Goal: Task Accomplishment & Management: Manage account settings

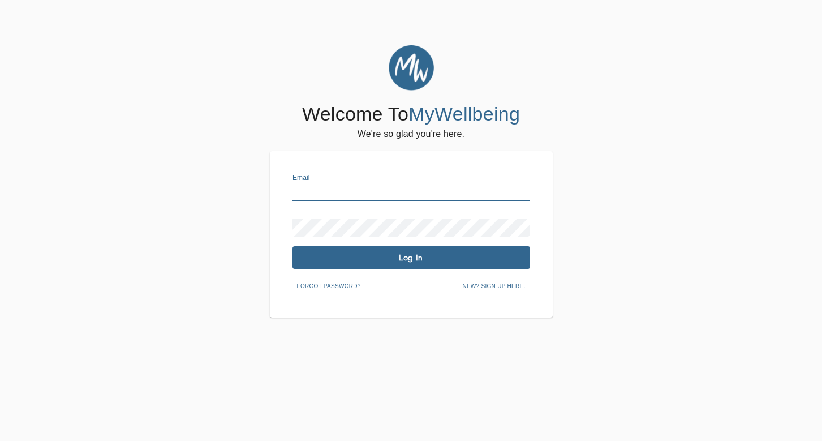
click at [374, 190] on input "text" at bounding box center [412, 192] width 238 height 18
type input "[PERSON_NAME][EMAIL_ADDRESS][DOMAIN_NAME]"
click at [419, 255] on span "Log In" at bounding box center [411, 257] width 229 height 11
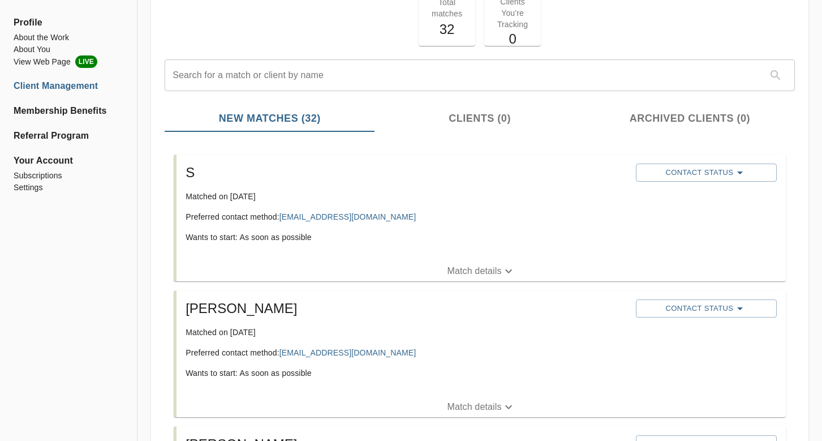
scroll to position [82, 0]
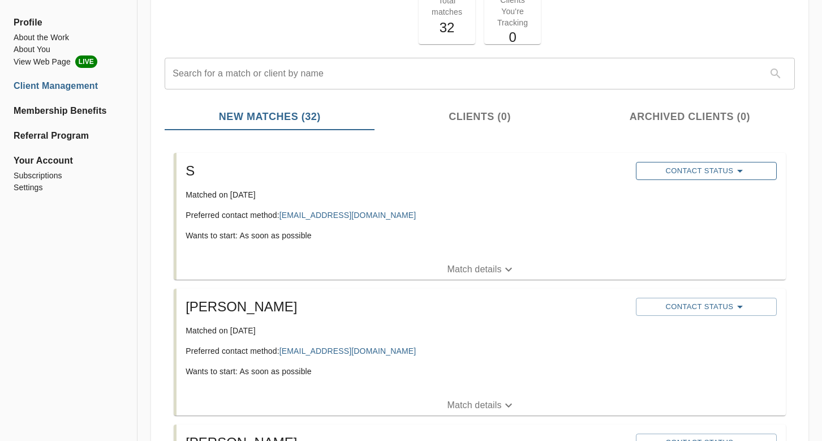
click at [693, 166] on span "Contact Status" at bounding box center [707, 171] width 130 height 14
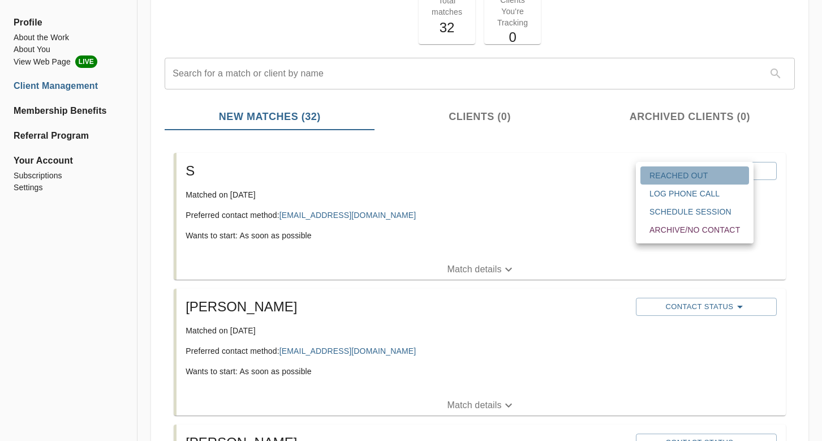
click at [698, 171] on span "Reached Out" at bounding box center [695, 175] width 91 height 11
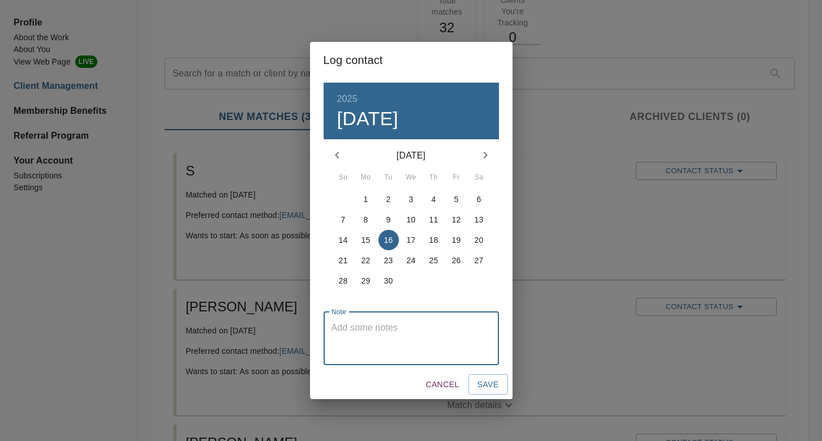
click at [374, 345] on textarea at bounding box center [412, 338] width 160 height 32
type textarea "Email not deliverable"
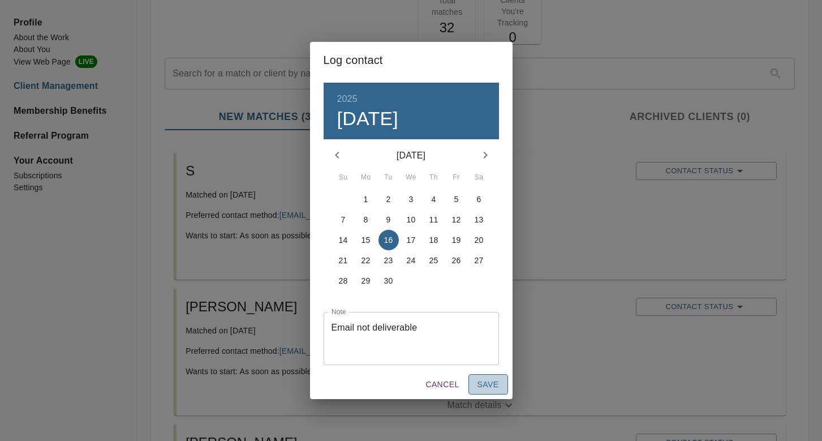
click at [477, 377] on button "Save" at bounding box center [489, 384] width 40 height 21
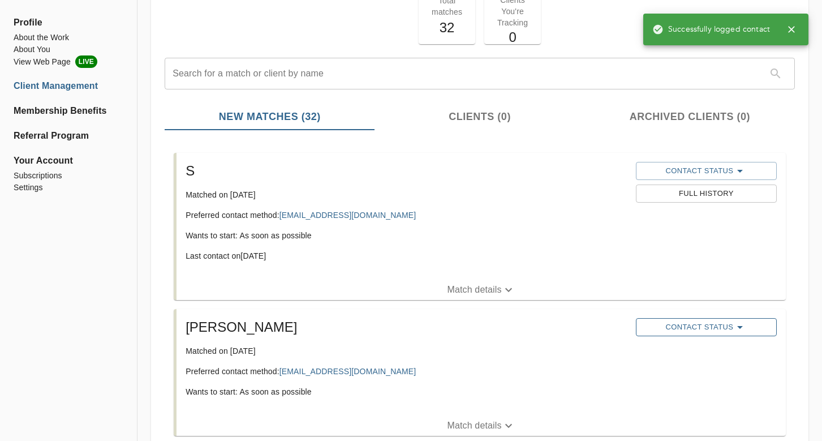
click at [683, 330] on span "Contact Status" at bounding box center [707, 327] width 130 height 14
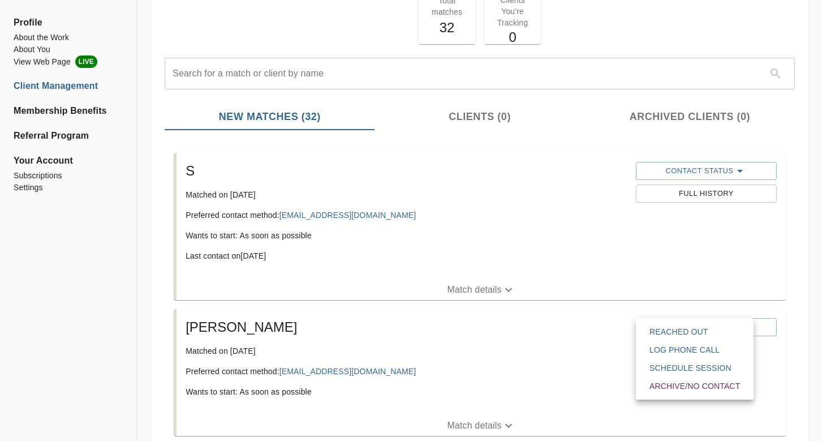
click at [649, 328] on button "Reached Out" at bounding box center [695, 332] width 109 height 18
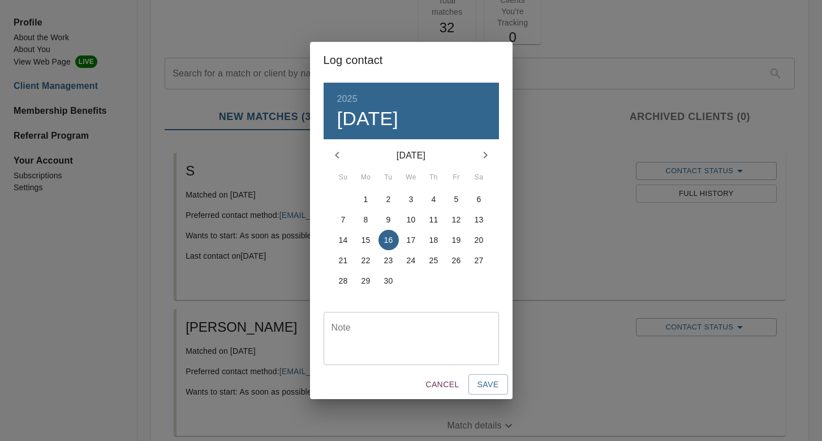
click at [338, 217] on span "7" at bounding box center [343, 219] width 20 height 11
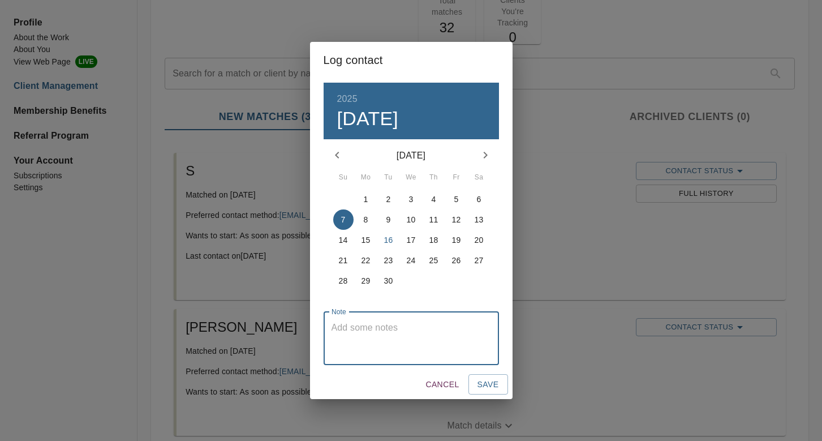
click at [343, 331] on textarea at bounding box center [412, 338] width 160 height 32
click at [359, 324] on textarea "Client asked to schedule consult but did not respond to follow up with times pr…" at bounding box center [412, 338] width 160 height 32
drag, startPoint x: 358, startPoint y: 328, endPoint x: 319, endPoint y: 328, distance: 38.5
click at [320, 328] on div "2025 Sun, Sep [DATE] Mo Tu We Th Fr Sa 31 1 2 3 4 5 6 7 8 9 10 11 12 13 14 15 1…" at bounding box center [411, 223] width 203 height 291
drag, startPoint x: 488, startPoint y: 329, endPoint x: 439, endPoint y: 340, distance: 50.3
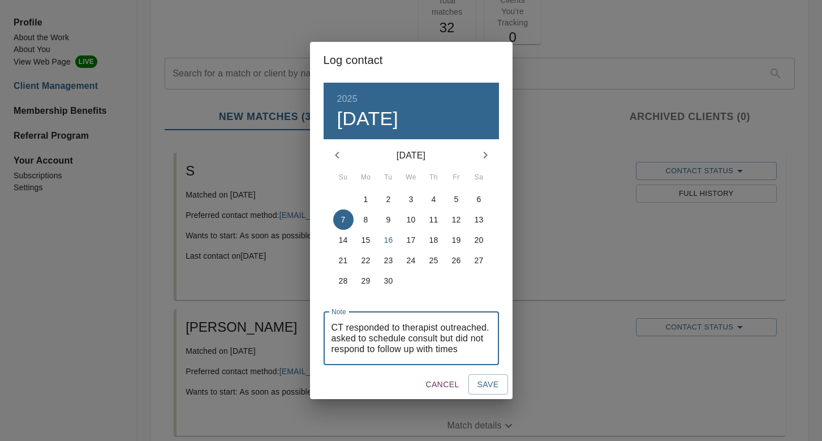
click at [439, 340] on textarea "CT responded to therapist outreached. asked to schedule consult but did not res…" at bounding box center [412, 338] width 160 height 32
click at [440, 353] on textarea "CT responded to therapist outreached. but did not respond to follow-up with tim…" at bounding box center [412, 338] width 160 height 32
click at [456, 326] on textarea "CT responded to therapist outreached. but did not respond to follow-up on confi…" at bounding box center [412, 338] width 160 height 32
click at [433, 336] on textarea "CT responded to therapist outreach. but did not respond to follow-up on confirm…" at bounding box center [412, 338] width 160 height 32
click at [429, 328] on textarea "CT responded to therapist outreach. but did not respond to follow-up on confirm…" at bounding box center [412, 338] width 160 height 32
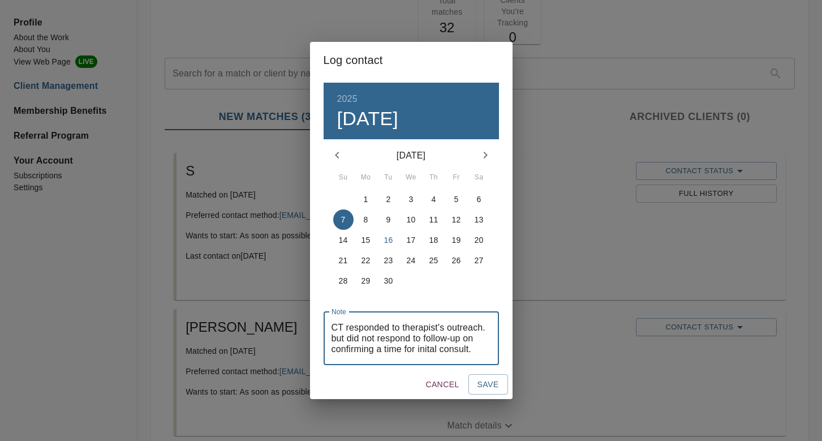
click at [430, 349] on textarea "CT responded to therapist's outreach. but did not respond to follow-up on confi…" at bounding box center [412, 338] width 160 height 32
click at [445, 350] on textarea "CT responded to therapist's outreach. but did not respond to follow-up on confi…" at bounding box center [412, 338] width 160 height 32
click at [432, 322] on textarea "CT responded to therapist's outreach. but did not respond to follow-up on confi…" at bounding box center [412, 338] width 160 height 32
type textarea "CT responded to the therapist's outreach. but did not respond to follow-up on c…"
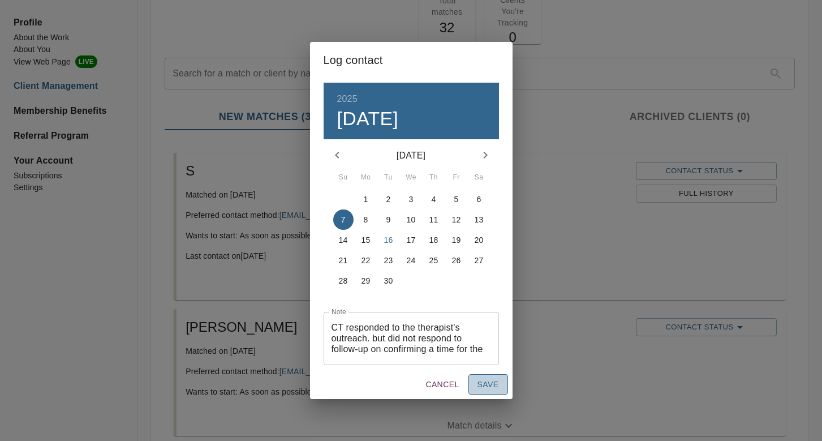
click at [492, 391] on span "Save" at bounding box center [489, 384] width 22 height 14
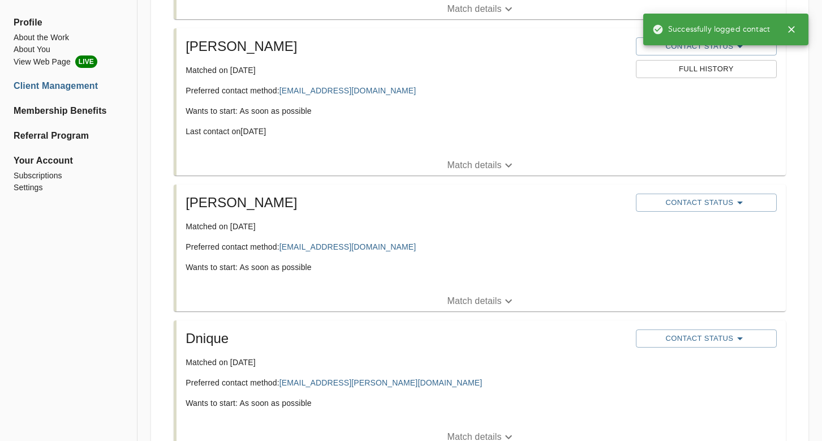
scroll to position [374, 0]
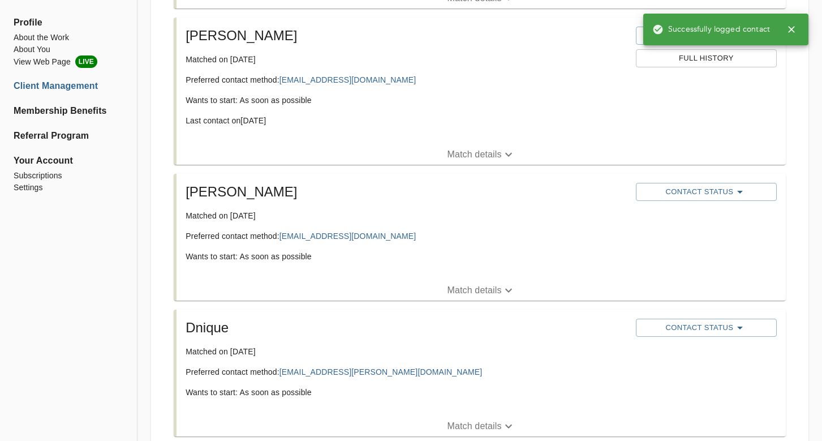
click at [696, 181] on div "Contact Status" at bounding box center [706, 192] width 145 height 23
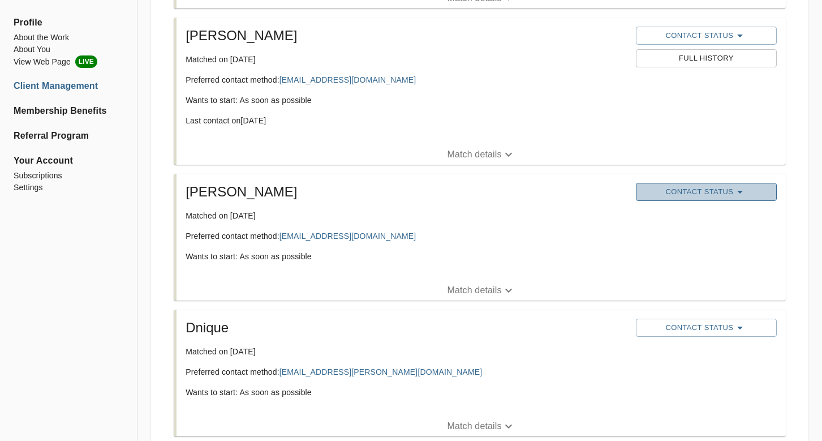
click at [696, 183] on button "Contact Status" at bounding box center [706, 192] width 141 height 18
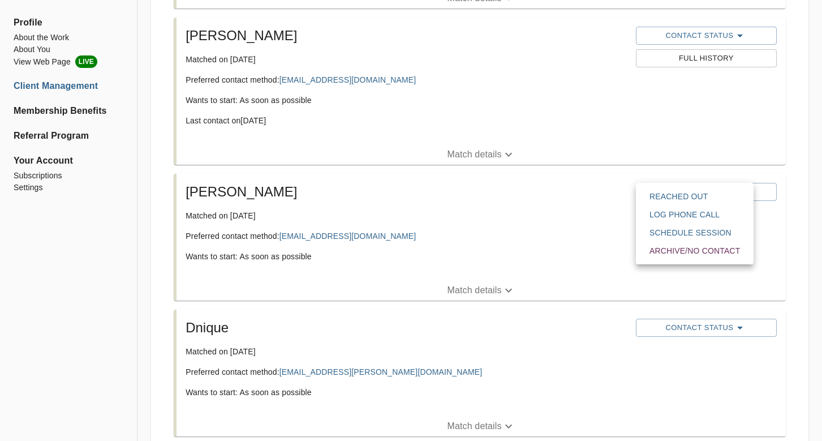
click at [686, 197] on span "Reached Out" at bounding box center [695, 196] width 91 height 11
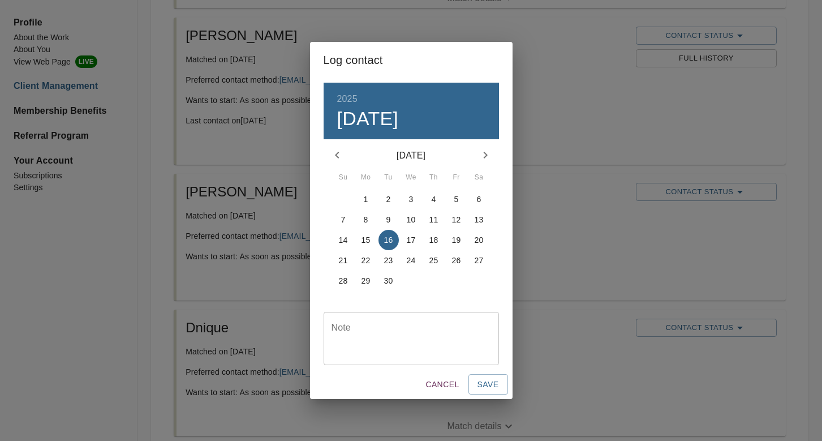
click at [341, 213] on button "7" at bounding box center [343, 219] width 20 height 20
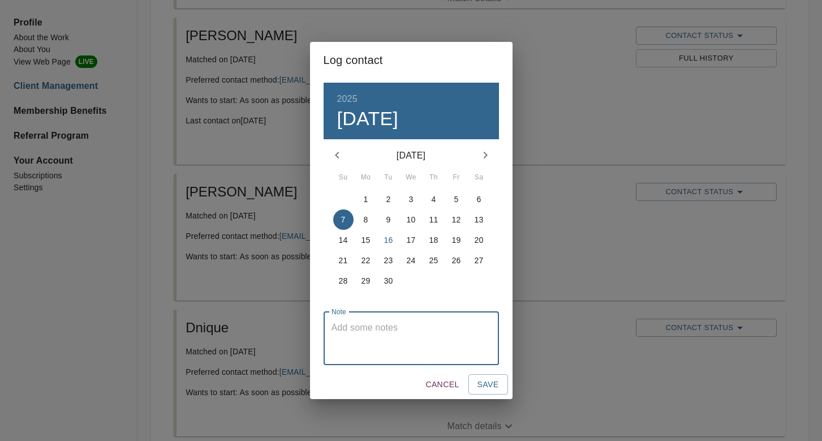
click at [441, 345] on textarea at bounding box center [412, 338] width 160 height 32
type textarea "No response to therapist follow up."
click at [498, 383] on span "Save" at bounding box center [489, 384] width 22 height 14
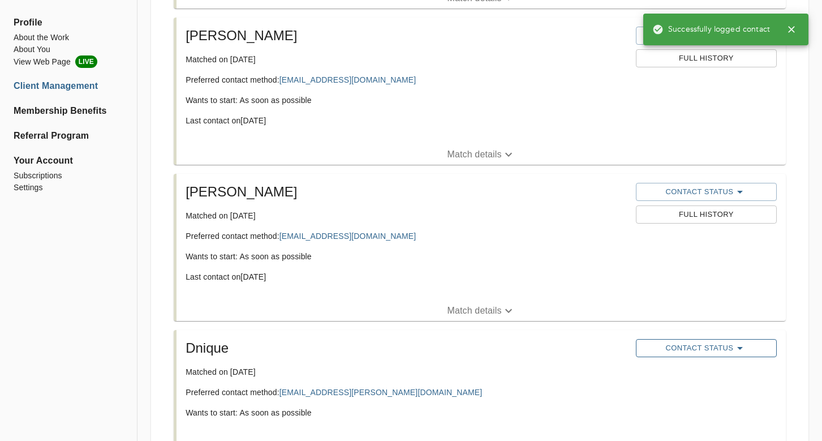
click at [686, 350] on span "Contact Status" at bounding box center [707, 348] width 130 height 14
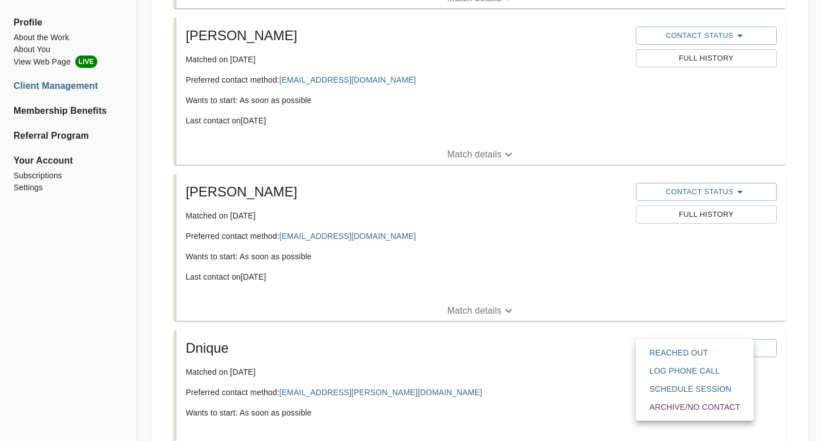
click at [574, 350] on div at bounding box center [411, 220] width 822 height 441
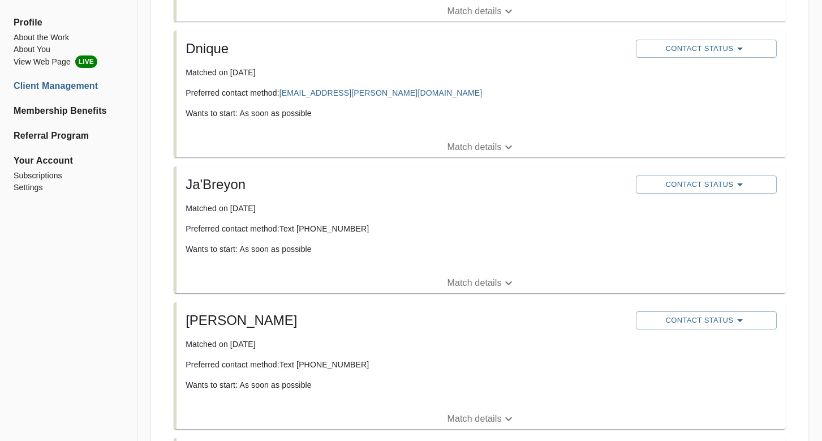
scroll to position [675, 0]
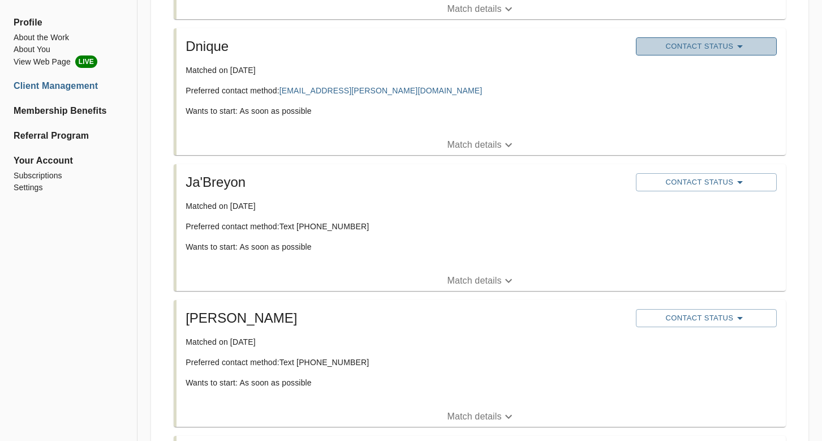
click at [704, 50] on span "Contact Status" at bounding box center [707, 47] width 130 height 14
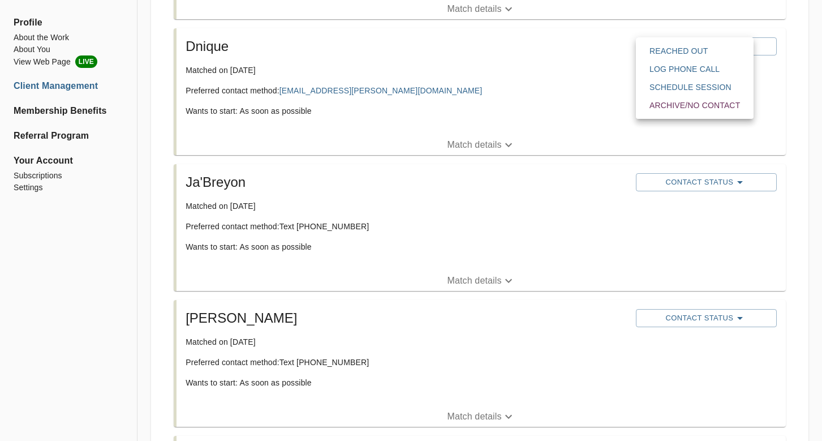
click at [691, 49] on span "Reached Out" at bounding box center [695, 50] width 91 height 11
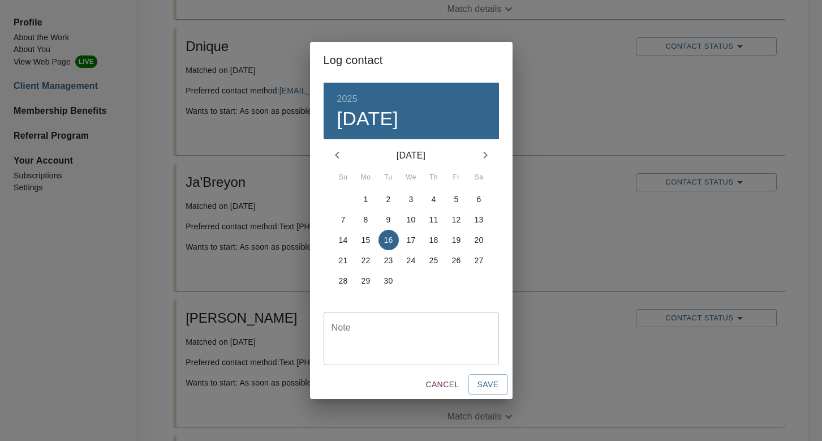
click at [336, 158] on icon "button" at bounding box center [338, 155] width 14 height 14
click at [452, 282] on p "29" at bounding box center [456, 280] width 9 height 11
click at [432, 337] on textarea at bounding box center [412, 338] width 160 height 32
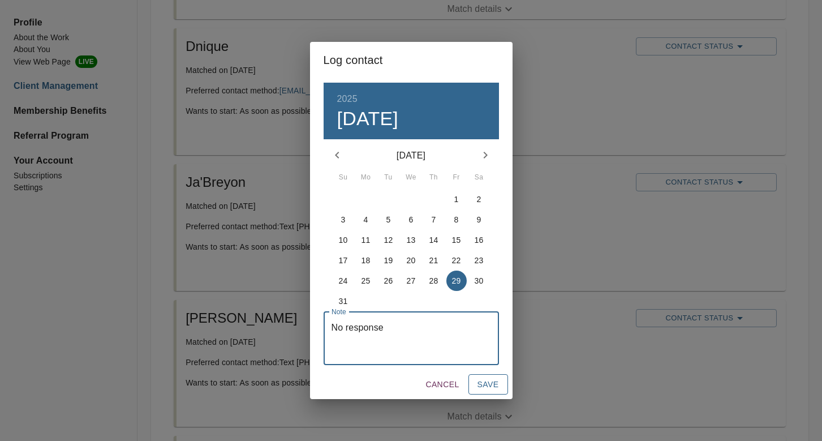
type textarea "No response"
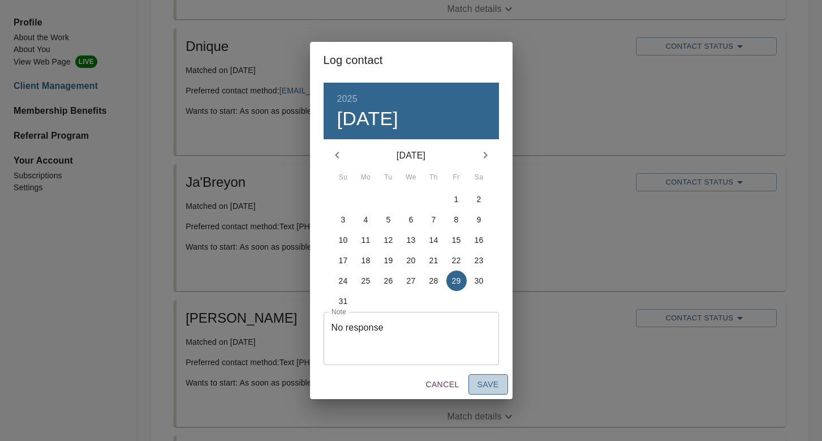
click at [488, 378] on span "Save" at bounding box center [489, 384] width 22 height 14
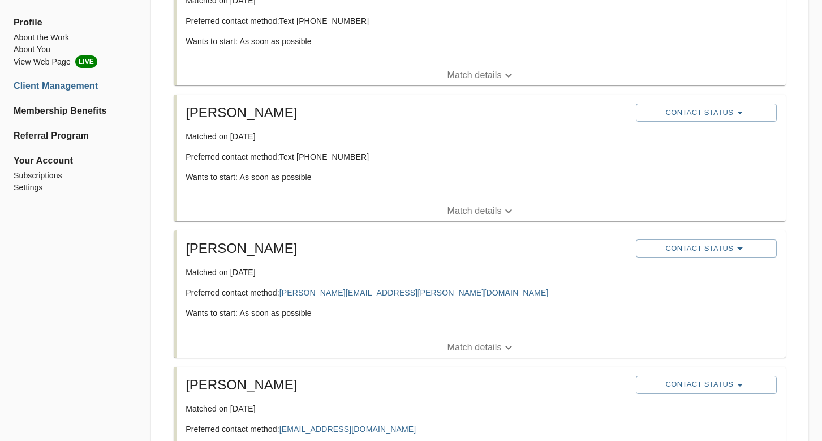
scroll to position [949, 0]
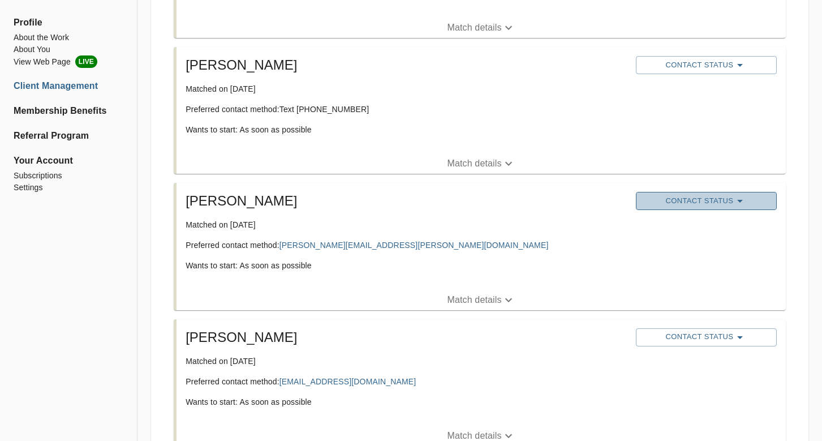
click at [690, 198] on span "Contact Status" at bounding box center [707, 201] width 130 height 14
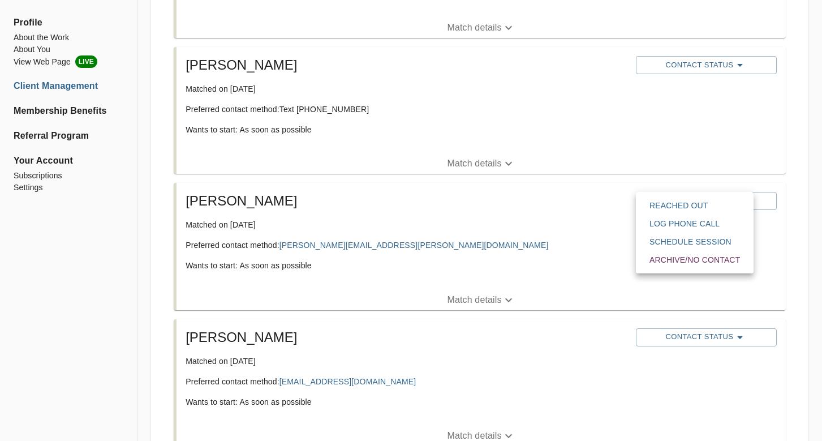
click at [676, 200] on span "Reached Out" at bounding box center [695, 205] width 91 height 11
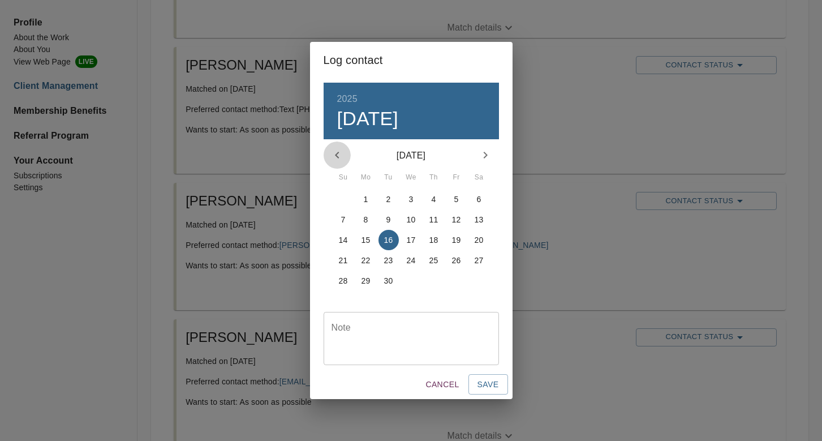
click at [342, 152] on icon "button" at bounding box center [338, 155] width 14 height 14
click at [375, 278] on span "25" at bounding box center [366, 280] width 20 height 11
click at [438, 354] on textarea at bounding box center [412, 338] width 160 height 32
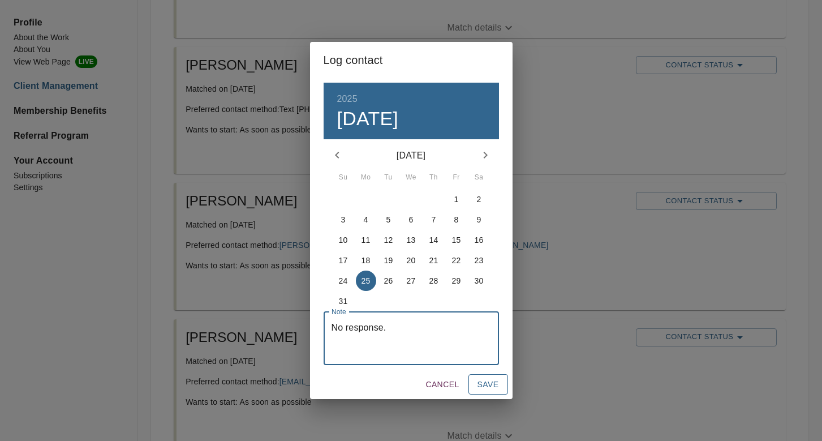
type textarea "No response."
click at [490, 388] on span "Save" at bounding box center [489, 384] width 22 height 14
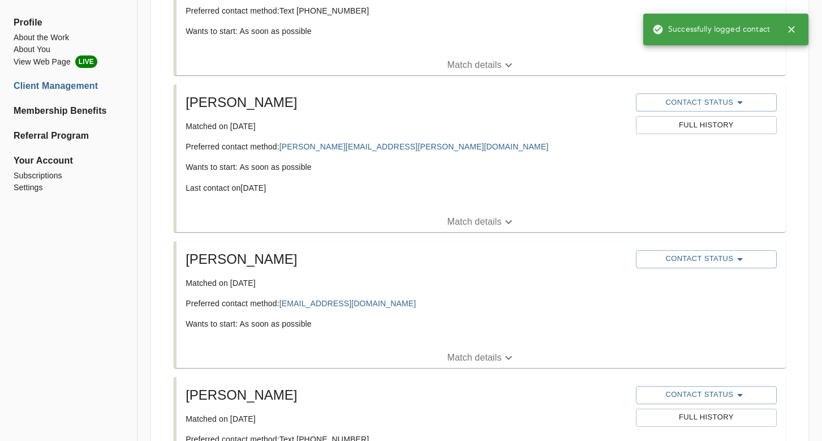
scroll to position [1084, 0]
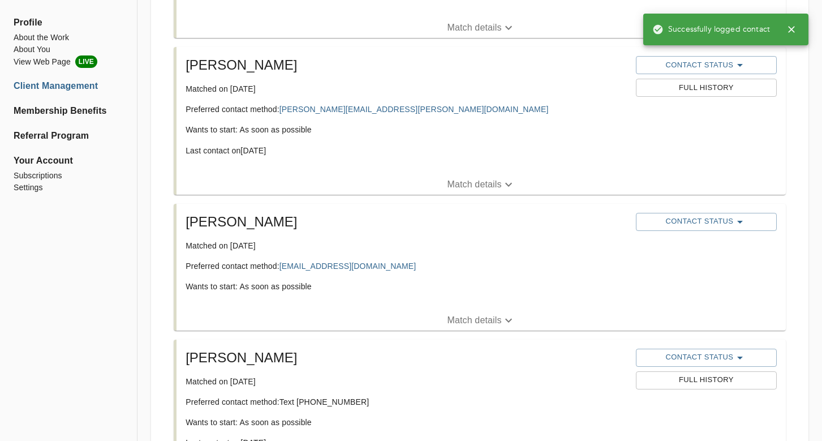
click at [688, 211] on div "Contact Status" at bounding box center [706, 222] width 145 height 23
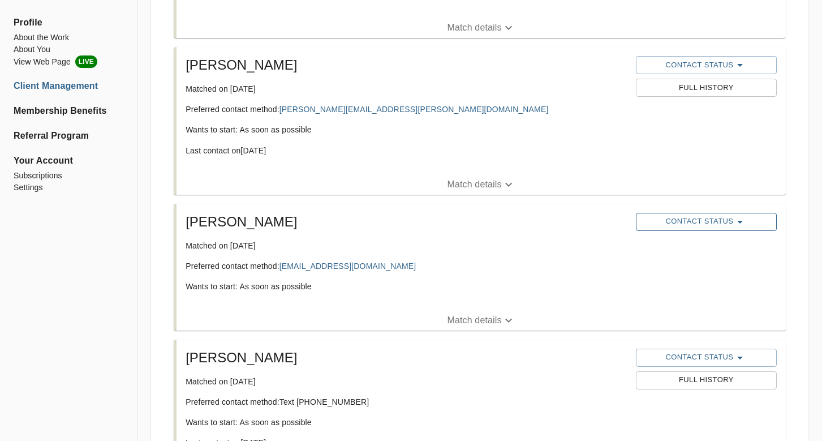
click at [688, 213] on button "Contact Status" at bounding box center [706, 222] width 141 height 18
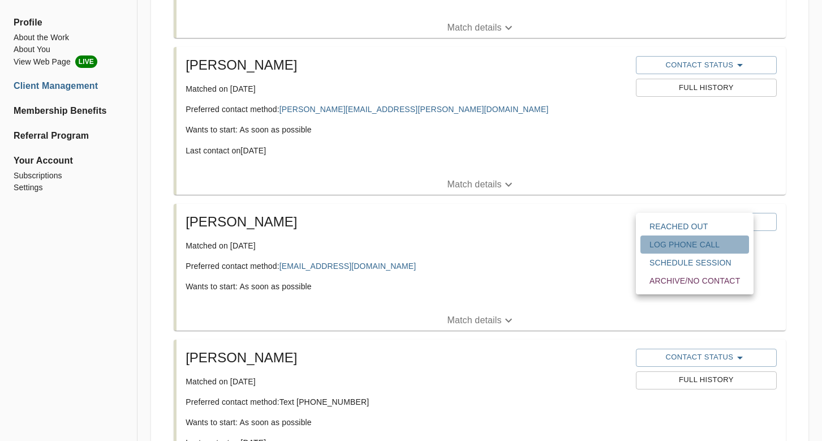
click at [702, 242] on span "Log Phone Call" at bounding box center [695, 244] width 91 height 11
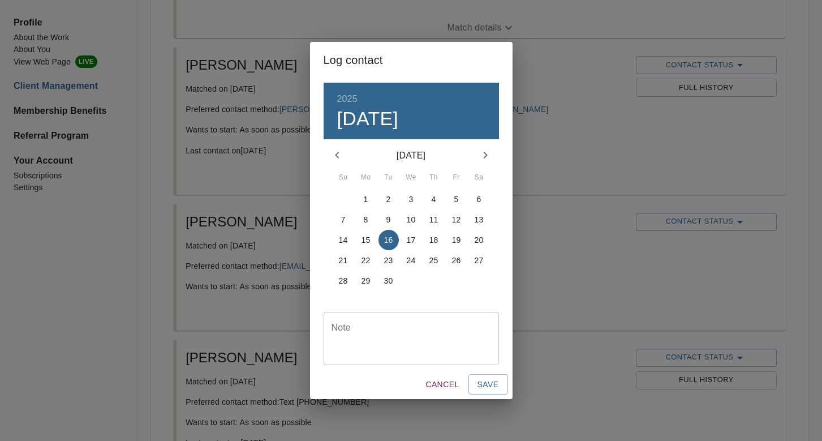
click at [337, 153] on icon "button" at bounding box center [337, 155] width 4 height 7
click at [366, 257] on p "18" at bounding box center [366, 260] width 9 height 11
click at [482, 238] on p "16" at bounding box center [479, 239] width 9 height 11
click at [407, 328] on textarea at bounding box center [412, 338] width 160 height 32
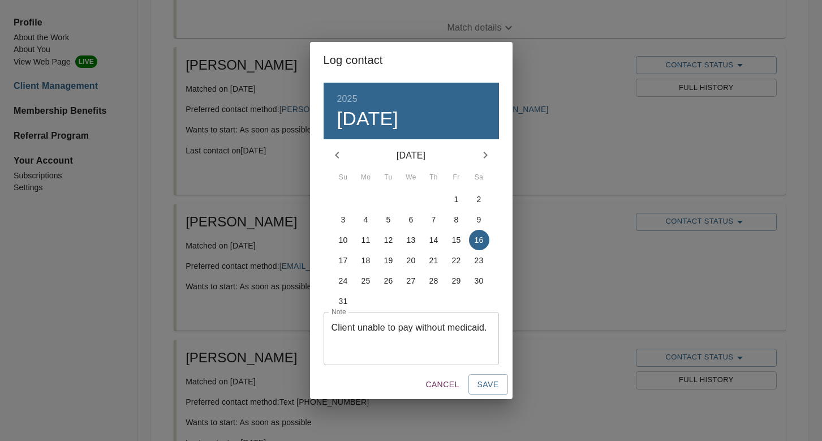
click at [327, 329] on div "Client unable to pay without medicaid. Note" at bounding box center [411, 338] width 175 height 53
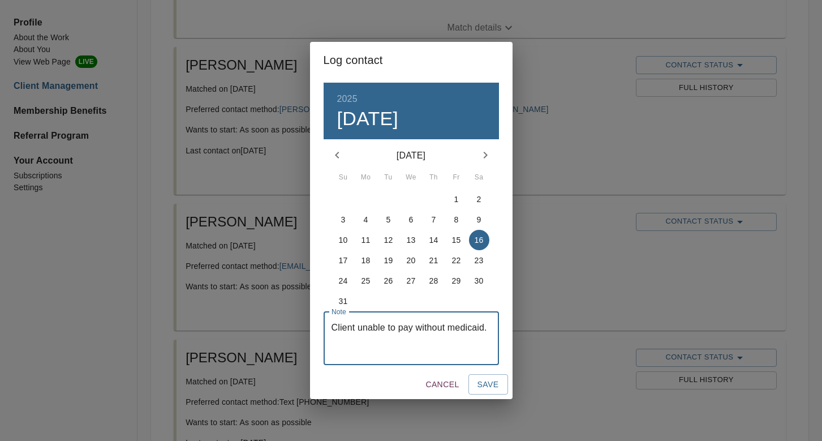
click at [332, 325] on textarea "Client unable to pay without medicaid." at bounding box center [412, 338] width 160 height 32
click at [488, 328] on textarea "Video initial consult conducted. Client unable to pay without medicaid." at bounding box center [412, 338] width 160 height 32
drag, startPoint x: 464, startPoint y: 340, endPoint x: 422, endPoint y: 340, distance: 42.4
click at [422, 340] on textarea "Video initial consult conducted. Client unable to pay without medicaid." at bounding box center [412, 338] width 160 height 32
type textarea "Video initial consult conducted. Client unable to pay without insurance."
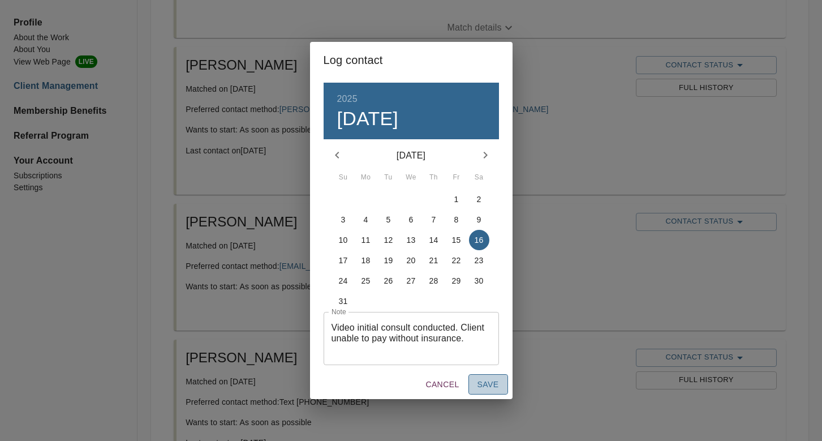
click at [482, 385] on span "Save" at bounding box center [489, 384] width 22 height 14
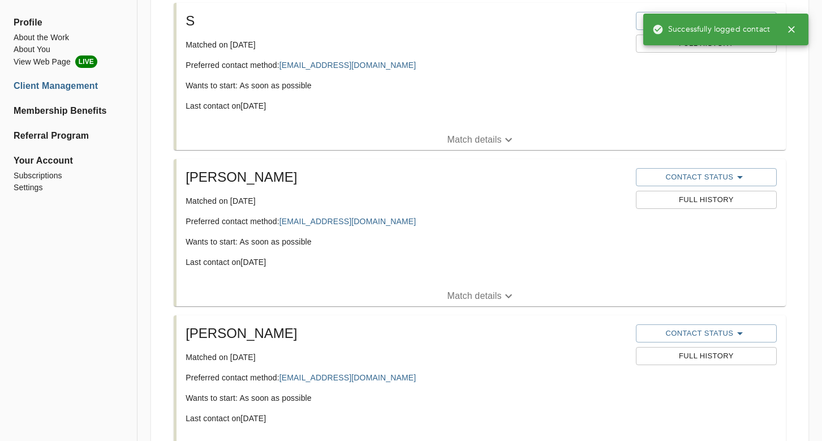
scroll to position [0, 0]
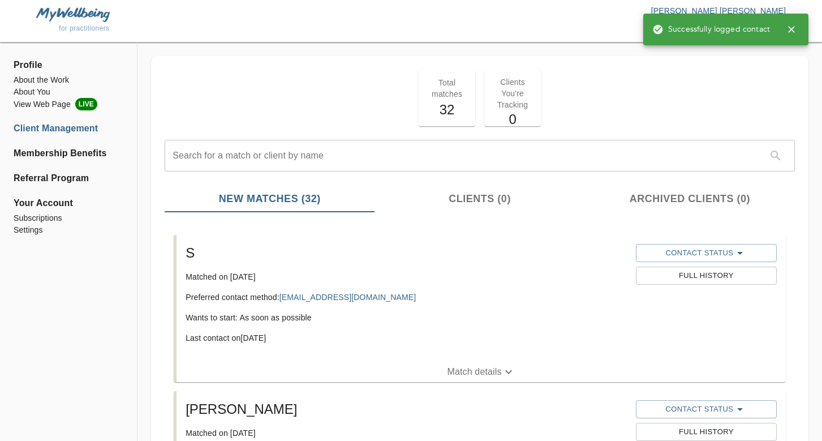
click at [36, 65] on span "Profile" at bounding box center [69, 65] width 110 height 14
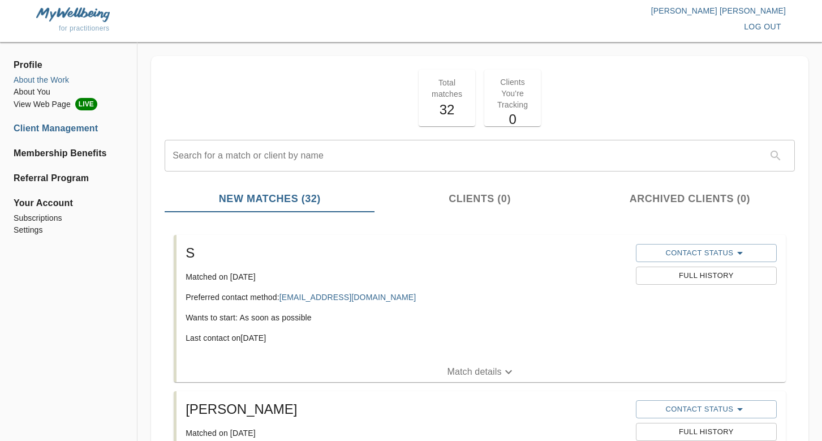
click at [43, 82] on li "About the Work" at bounding box center [69, 80] width 110 height 12
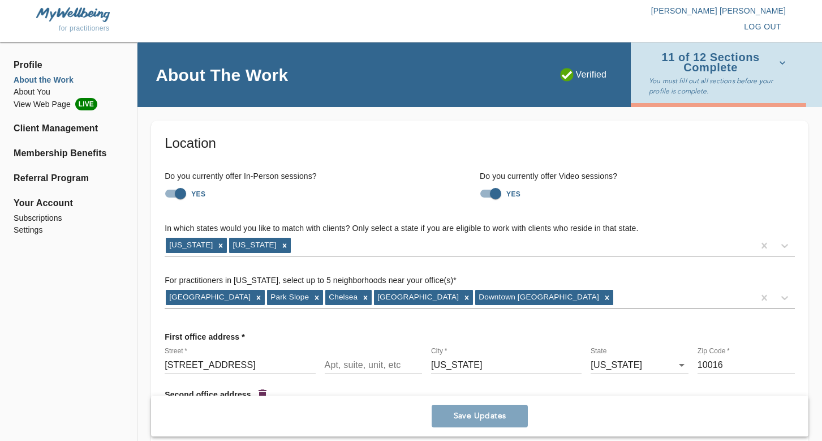
click at [690, 57] on span "11 of 12 Sections Complete" at bounding box center [717, 63] width 137 height 20
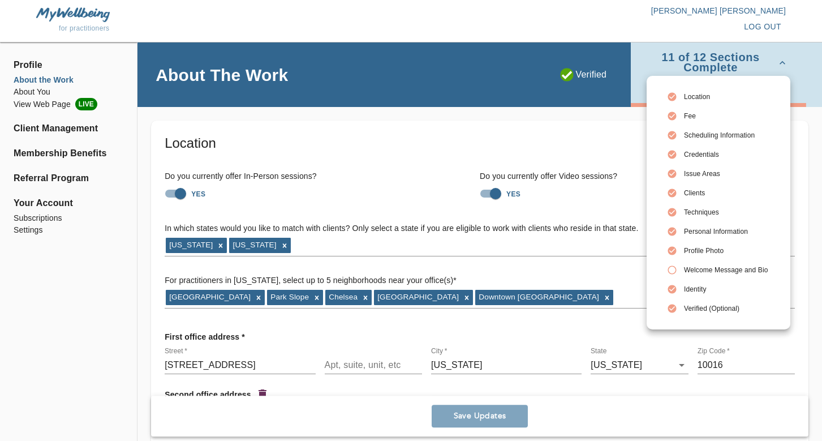
click at [693, 270] on span "Welcome Message and Bio" at bounding box center [726, 270] width 84 height 10
click at [591, 138] on div at bounding box center [411, 220] width 822 height 441
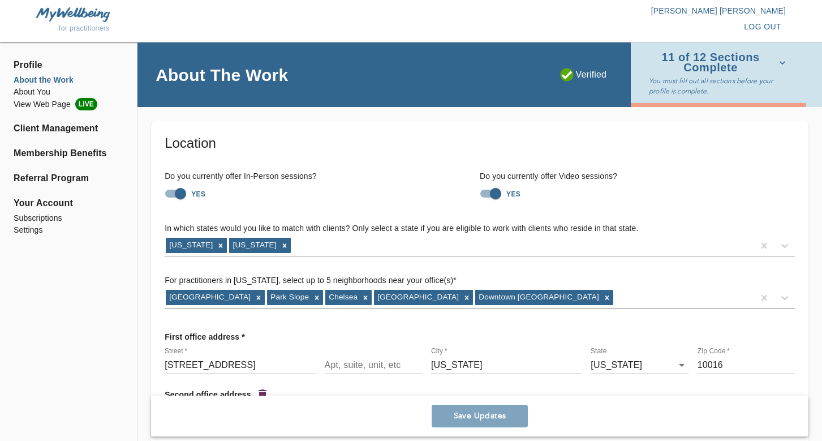
click at [723, 68] on span "11 of 12 Sections Complete" at bounding box center [717, 63] width 137 height 20
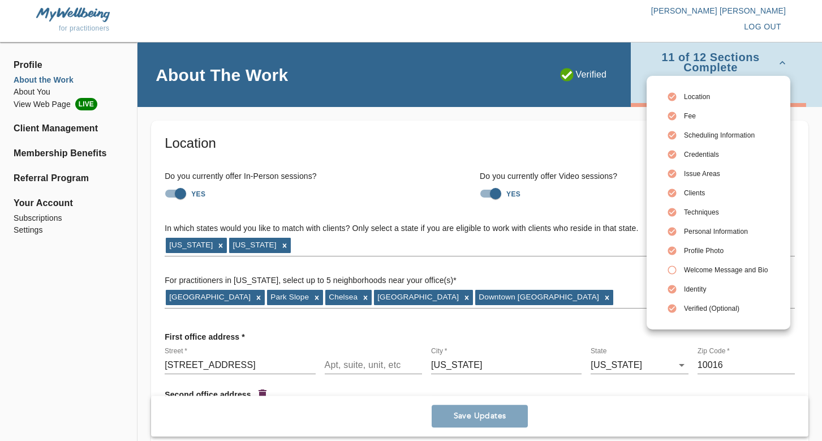
click at [671, 271] on icon at bounding box center [672, 270] width 10 height 10
click at [557, 153] on div at bounding box center [411, 220] width 822 height 441
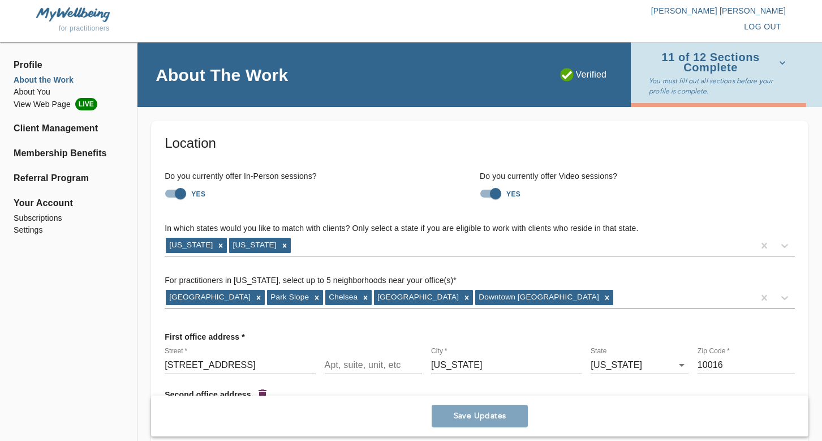
click at [691, 96] on p "You must fill out all sections before your profile is complete." at bounding box center [719, 86] width 141 height 20
click at [730, 61] on span "11 of 12 Sections Complete" at bounding box center [717, 63] width 137 height 20
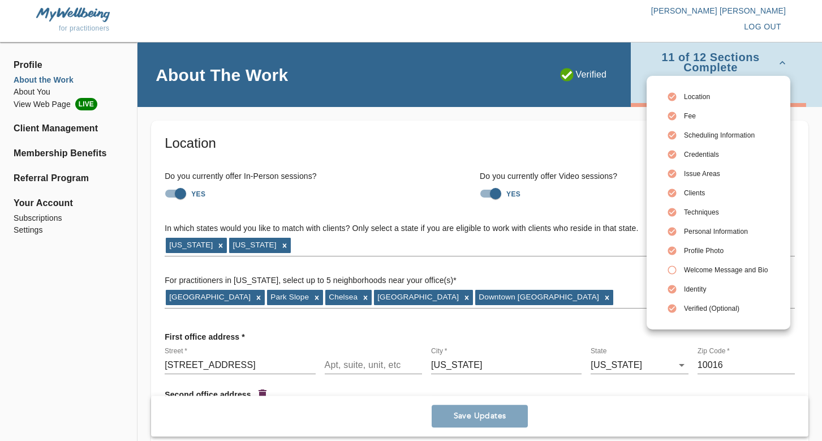
click at [679, 269] on div at bounding box center [675, 270] width 17 height 10
click at [581, 144] on div at bounding box center [411, 220] width 822 height 441
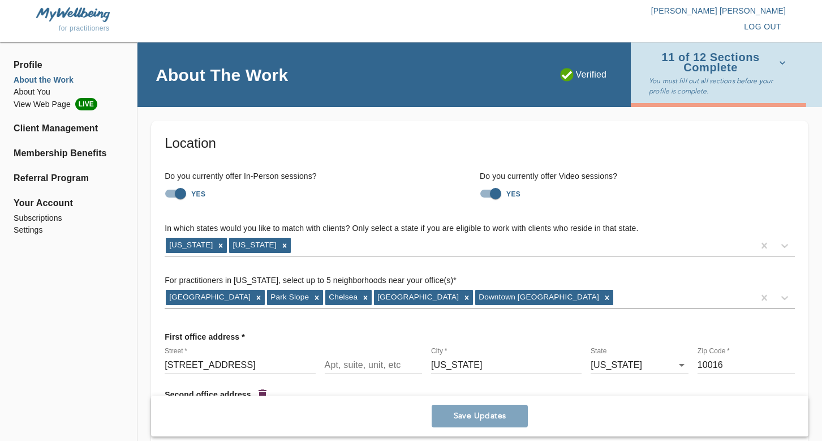
click at [711, 60] on span "11 of 12 Sections Complete" at bounding box center [717, 63] width 137 height 20
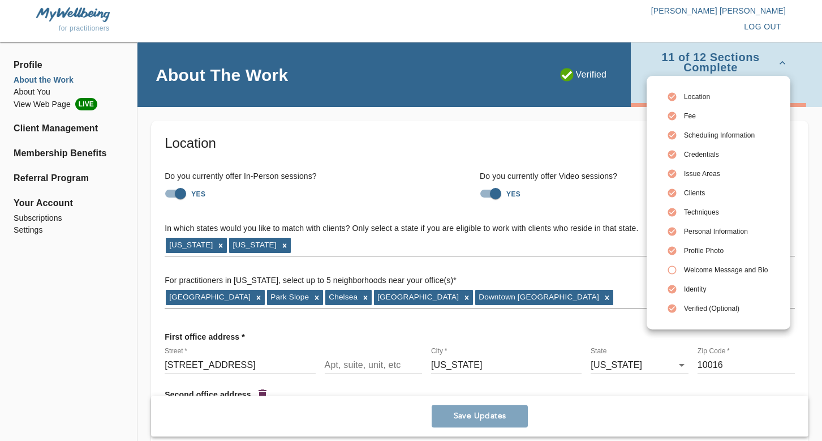
click at [553, 121] on div at bounding box center [411, 220] width 822 height 441
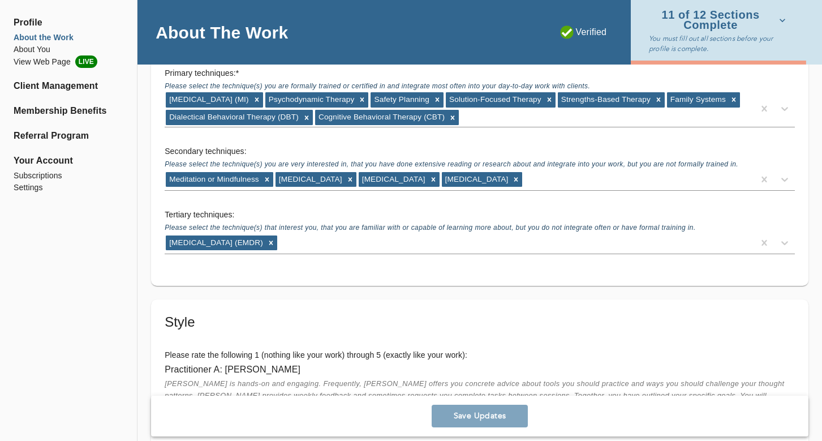
scroll to position [2088, 0]
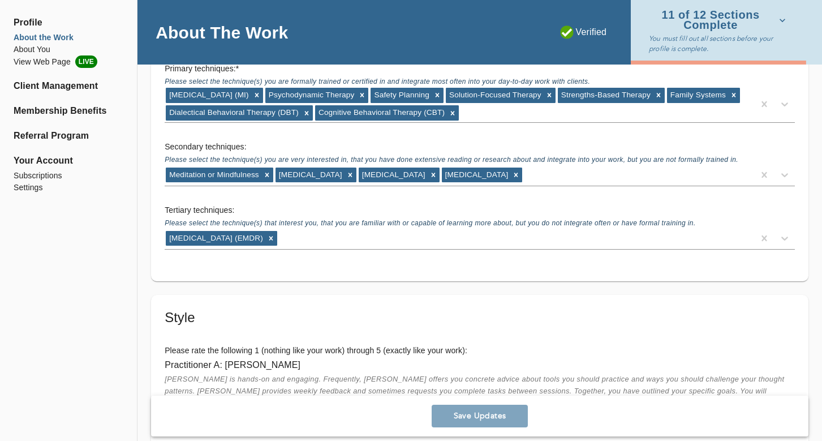
click at [672, 35] on p "You must fill out all sections before your profile is complete." at bounding box center [719, 43] width 141 height 20
click at [771, 26] on span "11 of 12 Sections Complete" at bounding box center [717, 20] width 137 height 20
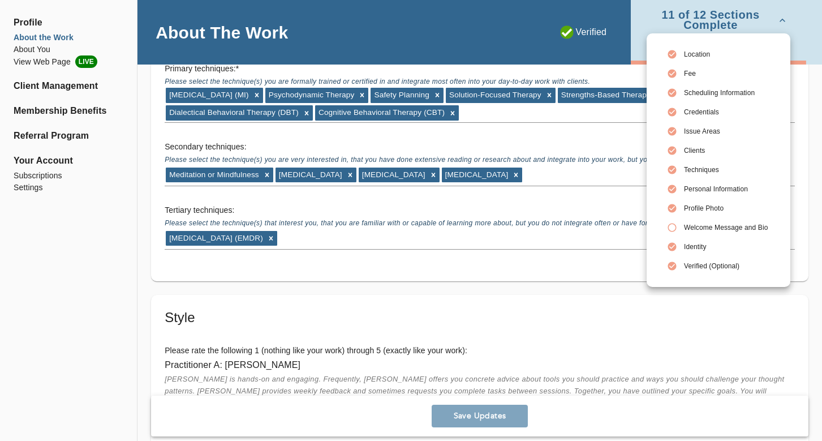
click at [516, 58] on div at bounding box center [411, 220] width 822 height 441
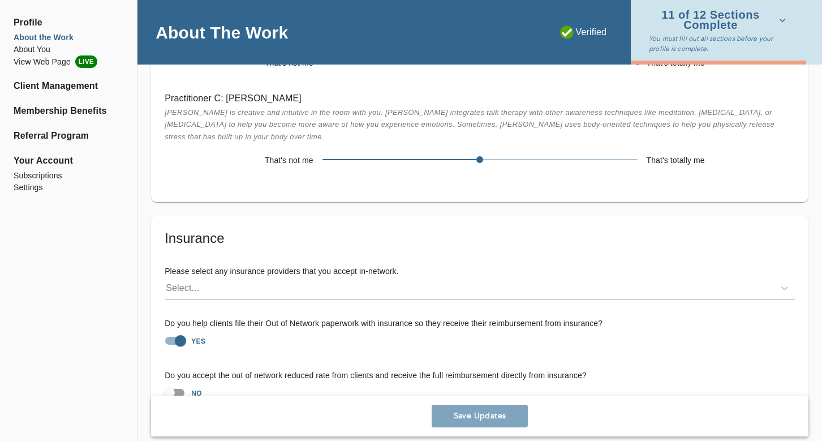
scroll to position [2628, 0]
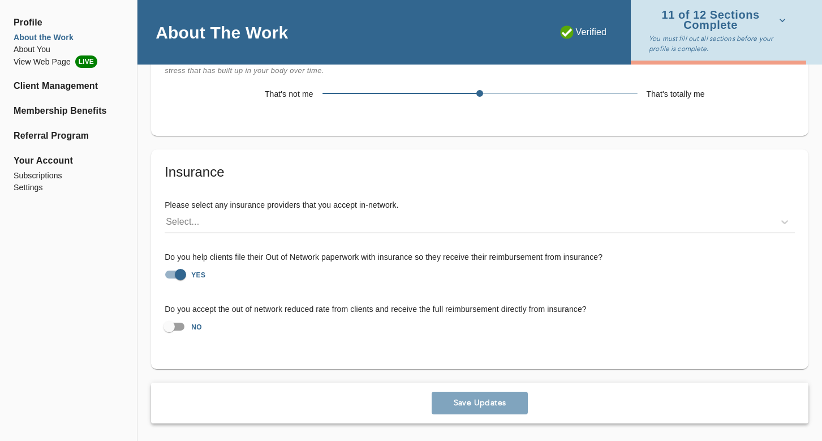
click at [310, 46] on div "About The Work" at bounding box center [337, 32] width 398 height 65
click at [48, 42] on li "About the Work" at bounding box center [69, 38] width 110 height 12
click at [48, 50] on li "About You" at bounding box center [69, 50] width 110 height 12
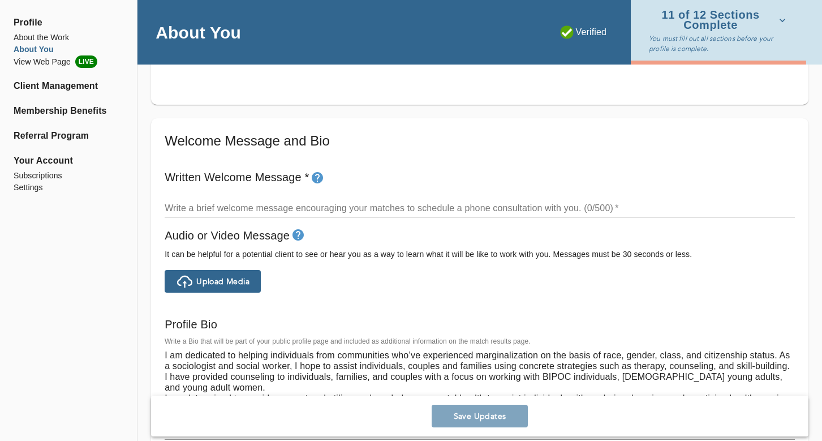
scroll to position [624, 0]
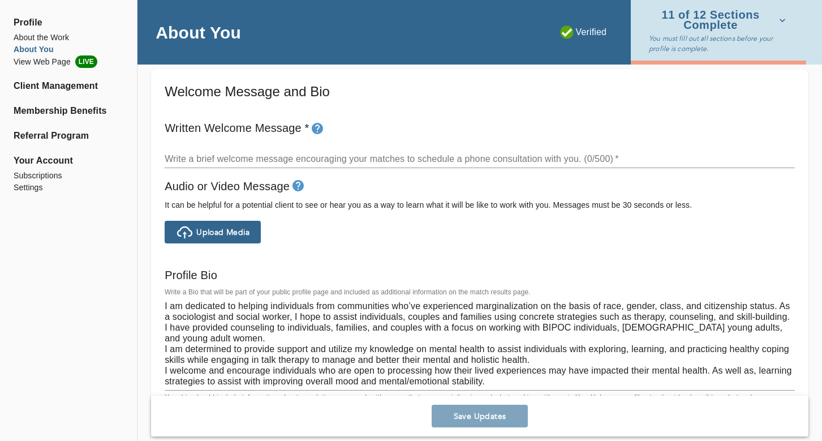
click at [202, 164] on textarea at bounding box center [480, 158] width 630 height 11
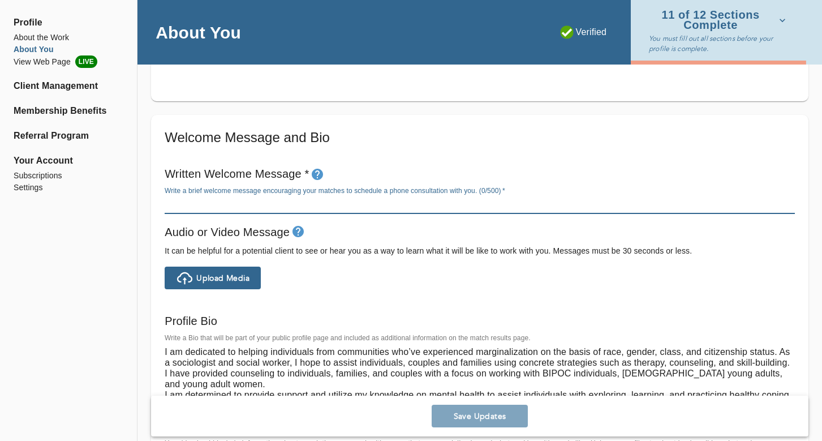
scroll to position [593, 0]
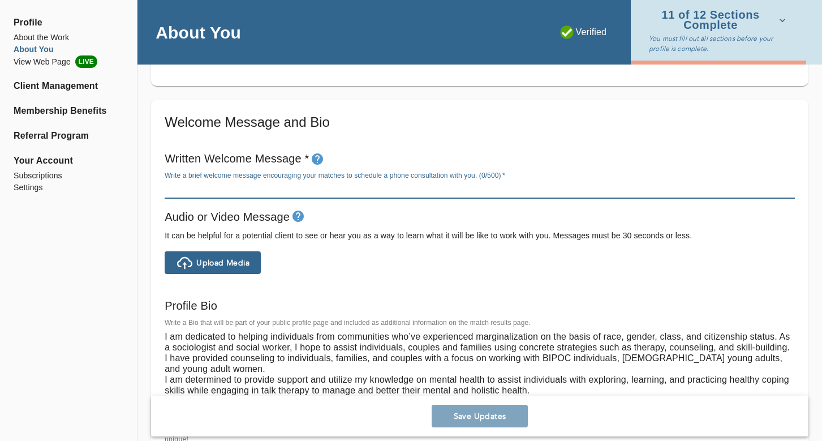
click at [376, 184] on textarea at bounding box center [480, 189] width 630 height 11
click at [383, 187] on textarea at bounding box center [480, 189] width 630 height 11
paste textarea "I'm so glad you're here. My name is [PERSON_NAME] [PERSON_NAME], LMSW, and I’m …"
type textarea "I'm so glad you're here. My name is [PERSON_NAME] [PERSON_NAME], LMSW, and I’m …"
type textarea "I am dedicated to helping individuals from communities who’ve experienced margi…"
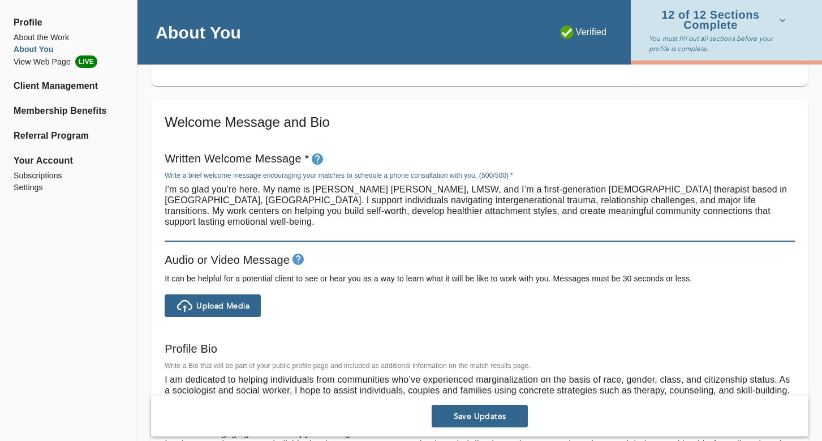
drag, startPoint x: 263, startPoint y: 190, endPoint x: 241, endPoint y: 186, distance: 22.4
click at [241, 186] on textarea "I'm so glad you're here. My name is [PERSON_NAME] [PERSON_NAME], LMSW, and I’m …" at bounding box center [480, 211] width 630 height 54
click at [252, 200] on textarea "I'm so glad you're here. My name is [PERSON_NAME] [PERSON_NAME], LMSW, and I’m …" at bounding box center [480, 211] width 630 height 54
type textarea "I'm so glad you're here. My name is [PERSON_NAME] [PERSON_NAME], LMSW, and I’m …"
type textarea "I am dedicated to helping individuals from communities who’ve experienced margi…"
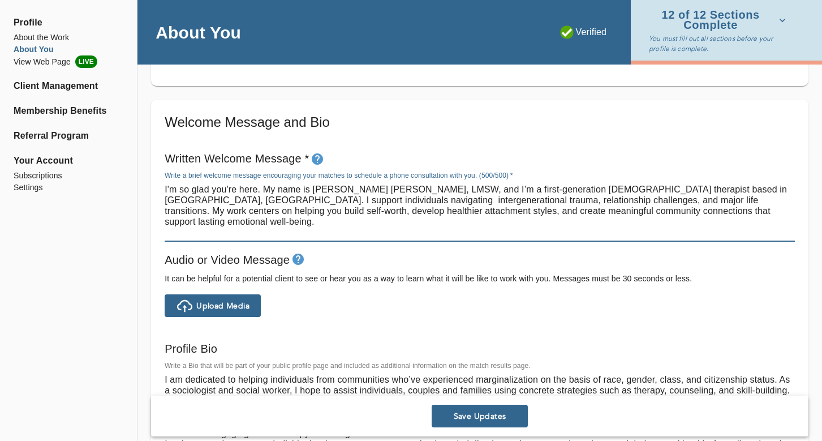
click at [256, 203] on textarea "I'm so glad you're here. My name is [PERSON_NAME] [PERSON_NAME], LMSW, and I’m …" at bounding box center [480, 211] width 630 height 54
type textarea "I'm so glad you're here. My name is [PERSON_NAME] [PERSON_NAME], LMSW, and I’m …"
type textarea "I am dedicated to helping individuals from communities who’ve experienced margi…"
type textarea "I'm so glad you're here. My name is [PERSON_NAME] [PERSON_NAME], LMSW, and I’m …"
type textarea "I am dedicated to helping individuals from communities who’ve experienced margi…"
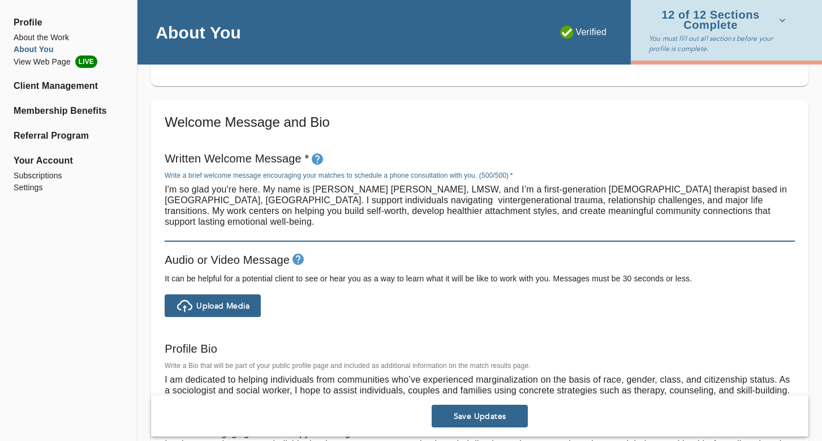
type textarea "I'm so glad you're here. My name is [PERSON_NAME] [PERSON_NAME], LMSW, and I’m …"
type textarea "I am dedicated to helping individuals from communities who’ve experienced margi…"
type textarea "I'm so glad you're here. My name is [PERSON_NAME] [PERSON_NAME], LMSW, and I’m …"
type textarea "I am dedicated to helping individuals from communities who’ve experienced margi…"
type textarea "I'm so glad you're here. My name is [PERSON_NAME] [PERSON_NAME], LMSW, and I’m …"
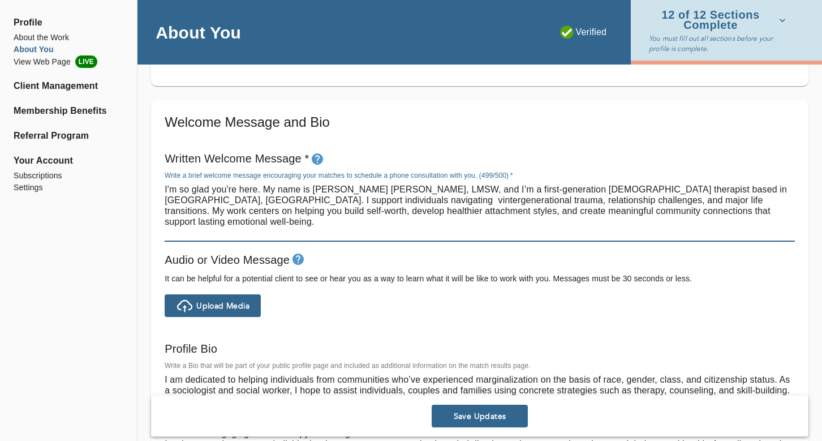
type textarea "I am dedicated to helping individuals from communities who’ve experienced margi…"
type textarea "I'm so glad you're here. My name is [PERSON_NAME] [PERSON_NAME], LMSW, and I’m …"
type textarea "I am dedicated to helping individuals from communities who’ve experienced margi…"
type textarea "I'm so glad you're here. My name is [PERSON_NAME] [PERSON_NAME], LMSW, and I’m …"
type textarea "I am dedicated to helping individuals from communities who’ve experienced margi…"
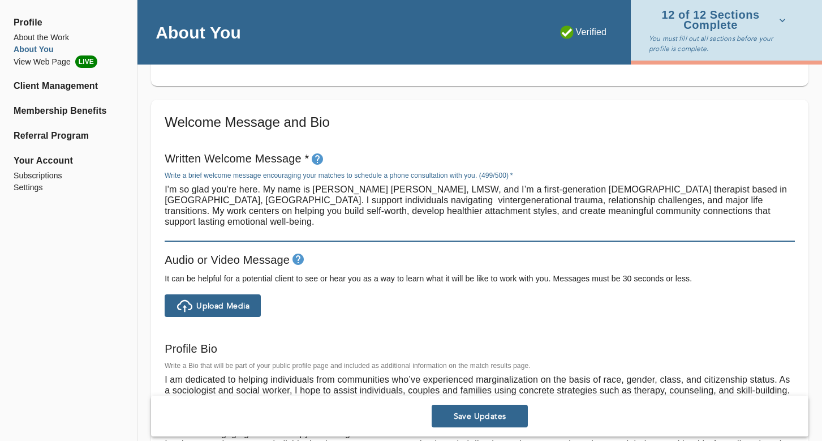
drag, startPoint x: 724, startPoint y: 191, endPoint x: 158, endPoint y: 186, distance: 566.5
click at [158, 186] on div "Welcome Message and Bio Written Welcome Message * Write a brief welcome message…" at bounding box center [480, 310] width 658 height 421
type textarea "I support individuals navigating vintergenerational trauma, relationship challe…"
type textarea "I am dedicated to helping individuals from communities who’ve experienced margi…"
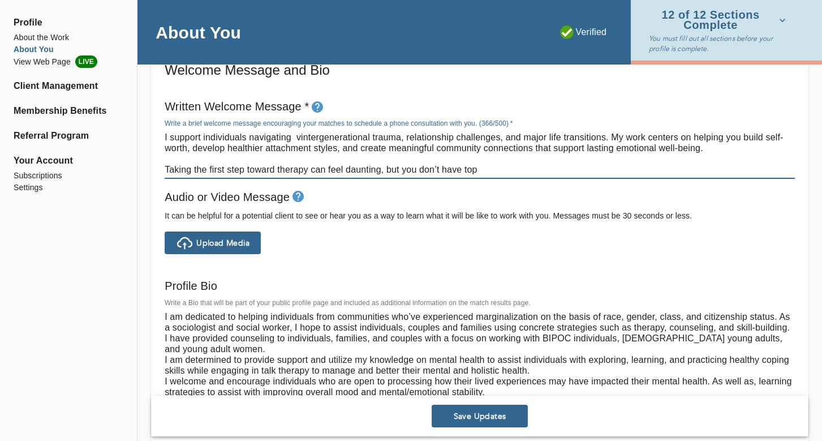
scroll to position [647, 0]
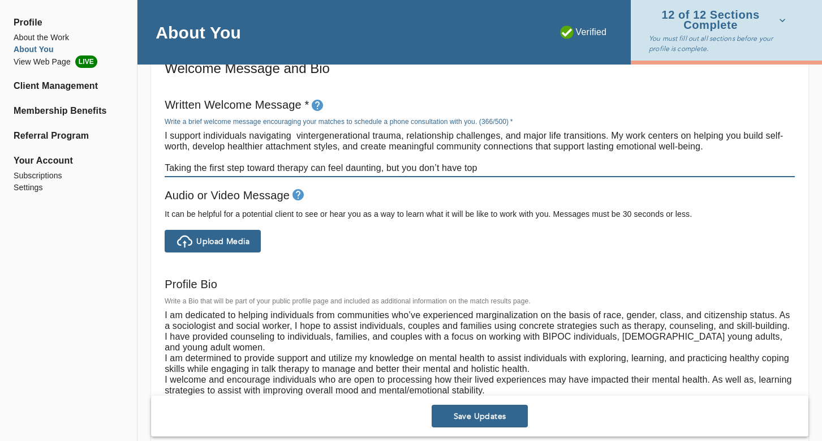
type textarea "HI support individuals navigating vintergenerational trauma, relationship chall…"
type textarea "I am dedicated to helping individuals from communities who’ve experienced margi…"
type textarea "HiI support individuals navigating vintergenerational trauma, relationship chal…"
type textarea "I am dedicated to helping individuals from communities who’ve experienced margi…"
type textarea "Hi,I support individuals navigating vintergenerational trauma, relationship cha…"
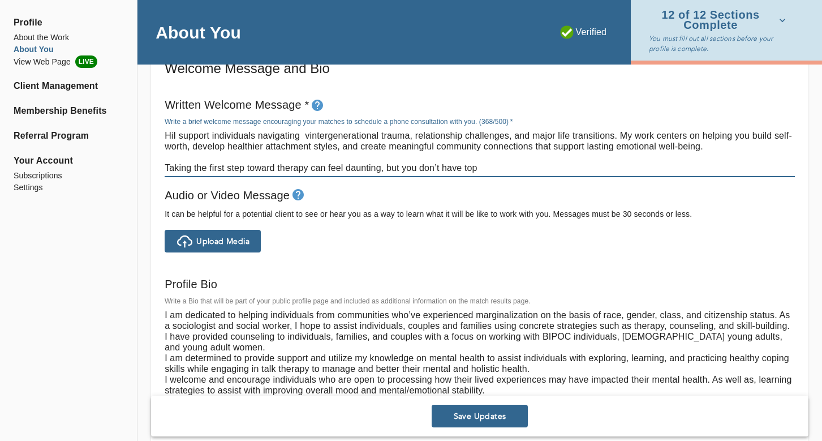
type textarea "I am dedicated to helping individuals from communities who’ve experienced margi…"
type textarea "Hi, I support individuals navigating vintergenerational trauma, relationship ch…"
type textarea "I am dedicated to helping individuals from communities who’ve experienced margi…"
type textarea "Hi,I support individuals navigating vintergenerational trauma, relationship cha…"
type textarea "I am dedicated to helping individuals from communities who’ve experienced margi…"
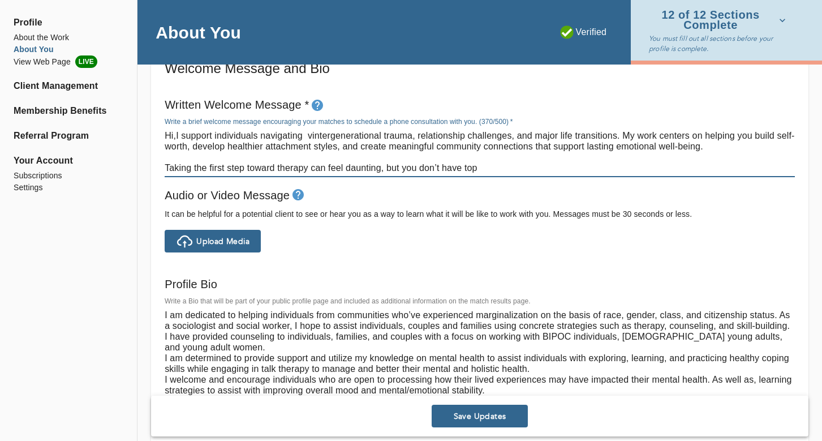
type textarea "HiI support individuals navigating vintergenerational trauma, relationship chal…"
type textarea "I am dedicated to helping individuals from communities who’ve experienced margi…"
type textarea "HI support individuals navigating vintergenerational trauma, relationship chall…"
type textarea "I am dedicated to helping individuals from communities who’ve experienced margi…"
type textarea "I support individuals navigating vintergenerational trauma, relationship challe…"
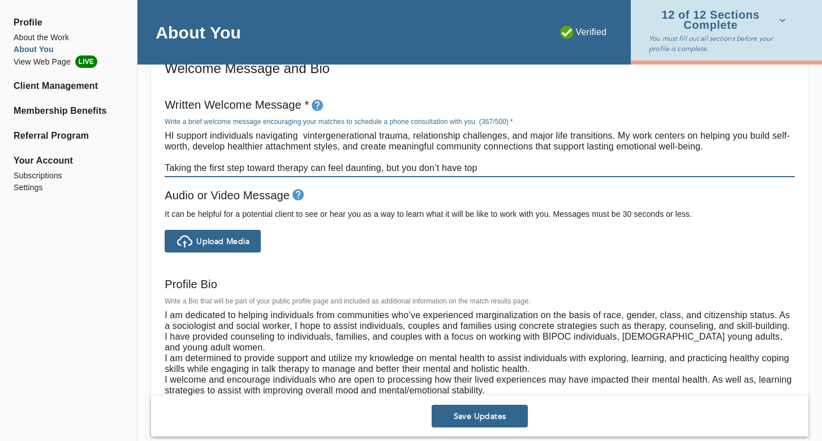
type textarea "I am dedicated to helping individuals from communities who’ve experienced margi…"
click at [315, 135] on textarea "I support individuals navigating vintergenerational trauma, relationship challe…" at bounding box center [480, 151] width 630 height 43
click at [315, 138] on textarea "I support individuals navigating vintergenerational trauma, relationship challe…" at bounding box center [480, 151] width 630 height 43
click at [300, 136] on textarea "I support individuals navigating vintergenerational trauma, relationship challe…" at bounding box center [480, 151] width 630 height 43
type textarea "I support individuals navigating intergenerational trauma, relationship challen…"
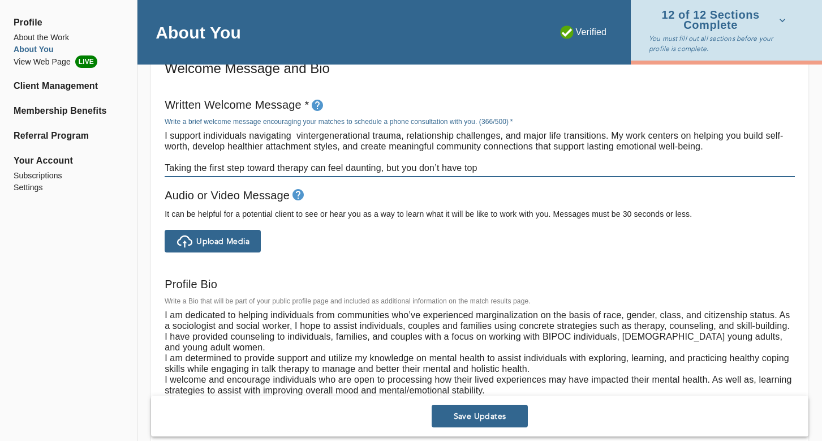
type textarea "I am dedicated to helping individuals from communities who’ve experienced margi…"
type textarea "I support individuals navigating intergenerational trauma, relationship challen…"
type textarea "I am dedicated to helping individuals from communities who’ve experienced margi…"
drag, startPoint x: 501, startPoint y: 167, endPoint x: 151, endPoint y: 132, distance: 352.1
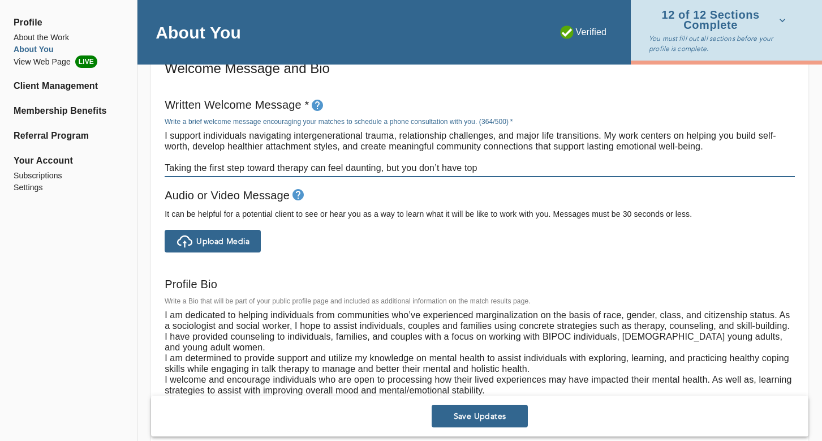
type textarea "I support individuals navigating intergenerational trauma, relationship challen…"
click at [458, 169] on textarea "I support individuals navigating intergenerational trauma, relationship challen…" at bounding box center [480, 151] width 630 height 43
drag, startPoint x: 487, startPoint y: 170, endPoint x: 135, endPoint y: 122, distance: 355.9
click at [135, 122] on div "Profile About the Work About You View Web Page LIVE Client Management Membershi…" at bounding box center [411, 411] width 822 height 2031
type textarea "I am dedicated to helping individuals from communities who’ve experienced margi…"
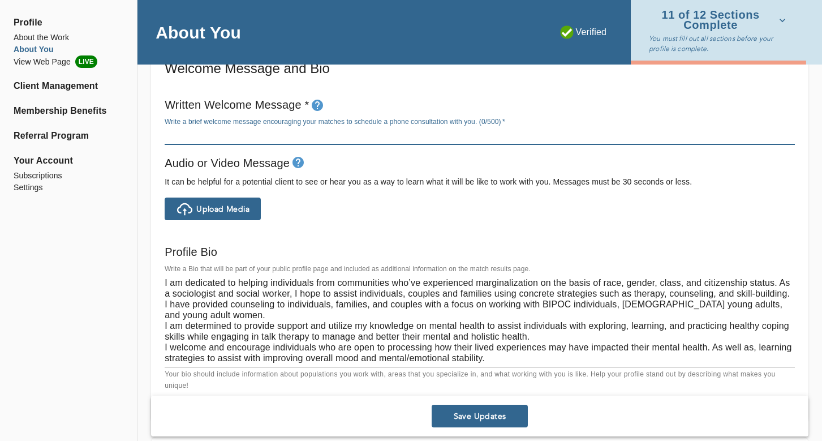
type textarea "C"
type textarea "I am dedicated to helping individuals from communities who’ve experienced margi…"
type textarea "Cu"
type textarea "I am dedicated to helping individuals from communities who’ve experienced margi…"
type textarea "Cur"
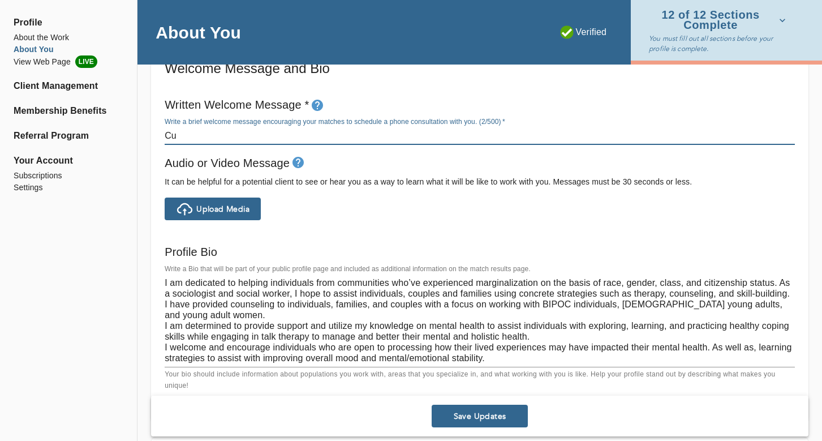
type textarea "I am dedicated to helping individuals from communities who’ve experienced margi…"
type textarea "Curi"
type textarea "I am dedicated to helping individuals from communities who’ve experienced margi…"
type textarea "Curio"
type textarea "I am dedicated to helping individuals from communities who’ve experienced margi…"
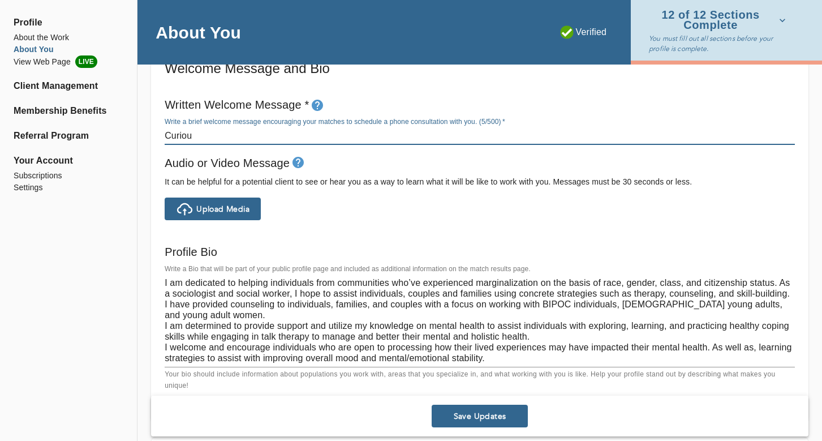
type textarea "Curiouj"
type textarea "I am dedicated to helping individuals from communities who’ve experienced margi…"
type textarea "Curioujs"
type textarea "I am dedicated to helping individuals from communities who’ve experienced margi…"
type textarea "Curioujs"
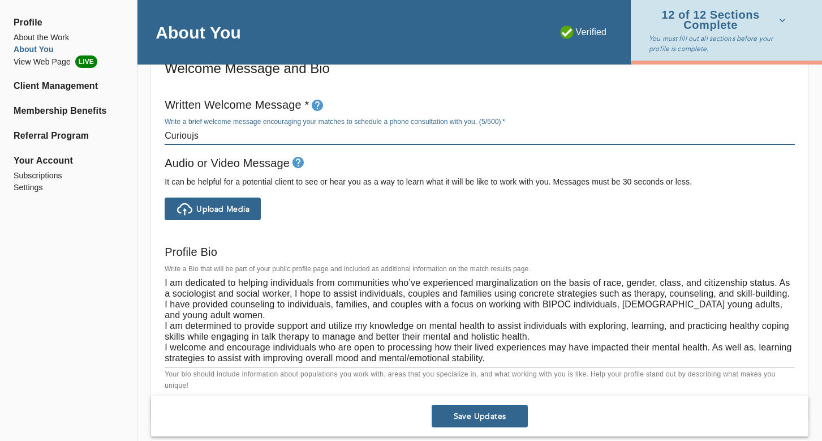
type textarea "I am dedicated to helping individuals from communities who’ve experienced margi…"
type textarea "Curioujs a"
type textarea "I am dedicated to helping individuals from communities who’ve experienced margi…"
type textarea "Curioujs ab"
type textarea "I am dedicated to helping individuals from communities who’ve experienced margi…"
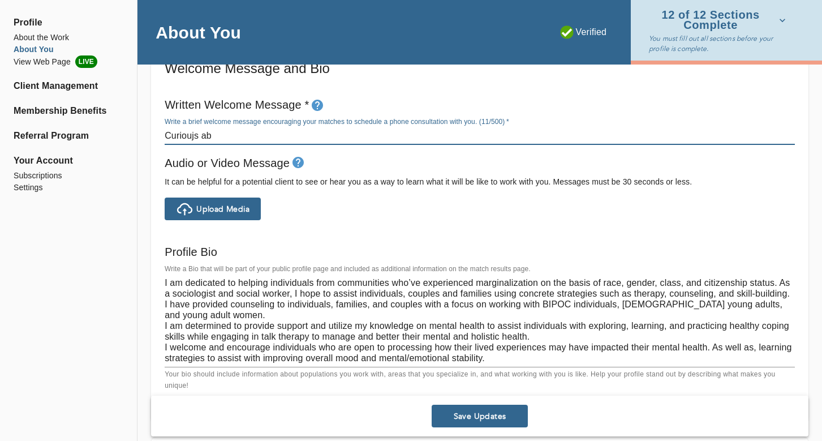
type textarea "Curioujs a"
type textarea "I am dedicated to helping individuals from communities who’ve experienced margi…"
type textarea "Curioujs"
type textarea "I am dedicated to helping individuals from communities who’ve experienced margi…"
type textarea "Curioujs"
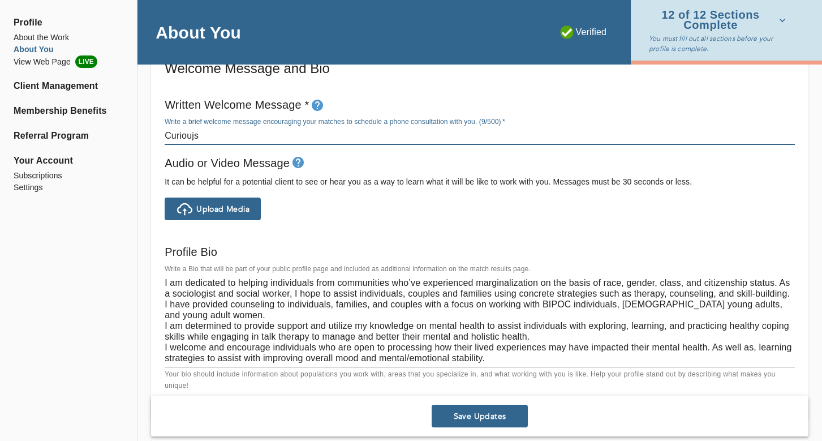
type textarea "I am dedicated to helping individuals from communities who’ve experienced margi…"
type textarea "Curiouj"
type textarea "I am dedicated to helping individuals from communities who’ve experienced margi…"
type textarea "Curiou"
type textarea "I am dedicated to helping individuals from communities who’ve experienced margi…"
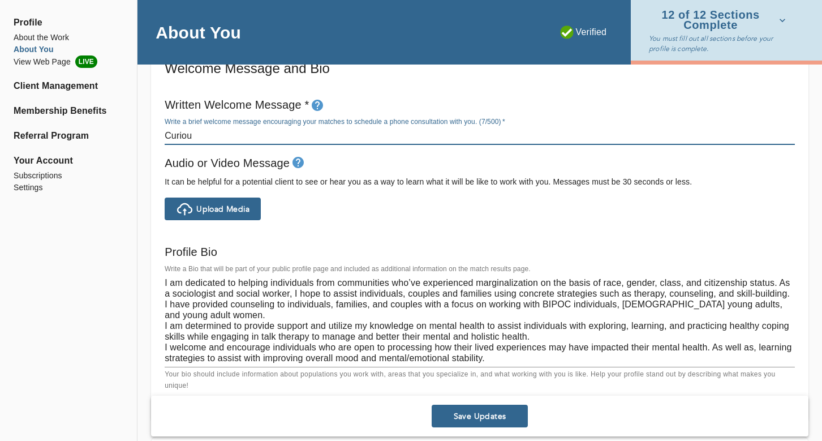
type textarea "Curious"
type textarea "I am dedicated to helping individuals from communities who’ve experienced margi…"
type textarea "Curious"
type textarea "I am dedicated to helping individuals from communities who’ve experienced margi…"
type textarea "Curious a"
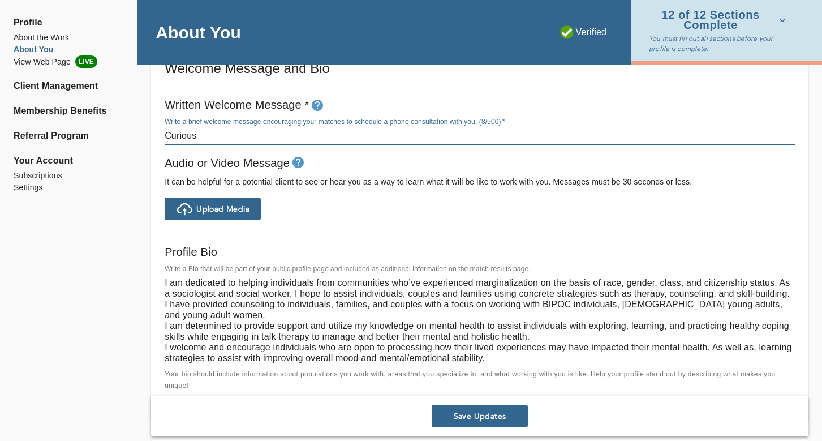
type textarea "I am dedicated to helping individuals from communities who’ve experienced margi…"
type textarea "Curious ab"
type textarea "I am dedicated to helping individuals from communities who’ve experienced margi…"
type textarea "Curious abo"
type textarea "I am dedicated to helping individuals from communities who’ve experienced margi…"
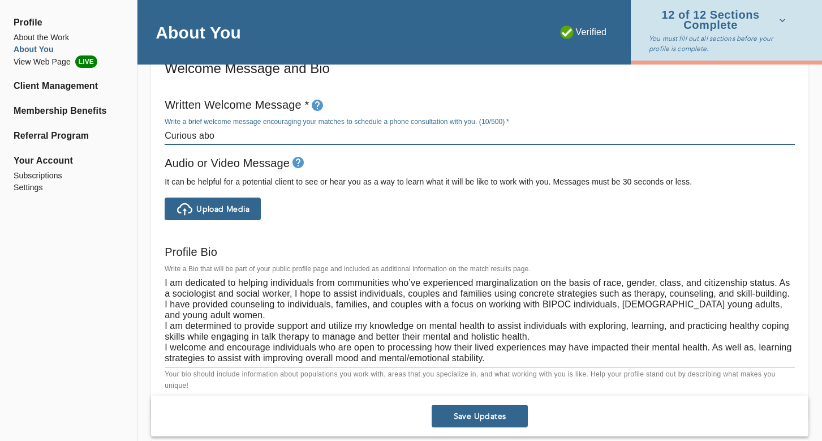
type textarea "Curious abou"
type textarea "I am dedicated to helping individuals from communities who’ve experienced margi…"
type textarea "Curious about"
type textarea "I am dedicated to helping individuals from communities who’ve experienced margi…"
type textarea "Curious about"
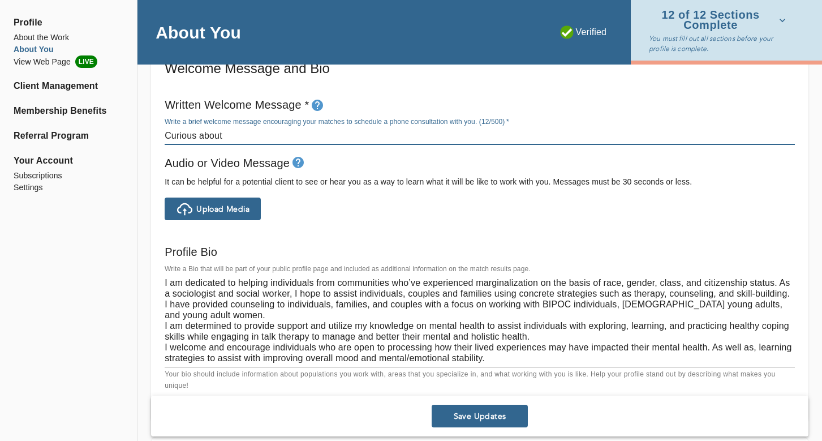
type textarea "I am dedicated to helping individuals from communities who’ve experienced margi…"
type textarea "Curious about s"
type textarea "I am dedicated to helping individuals from communities who’ve experienced margi…"
type textarea "Curious about st"
type textarea "I am dedicated to helping individuals from communities who’ve experienced margi…"
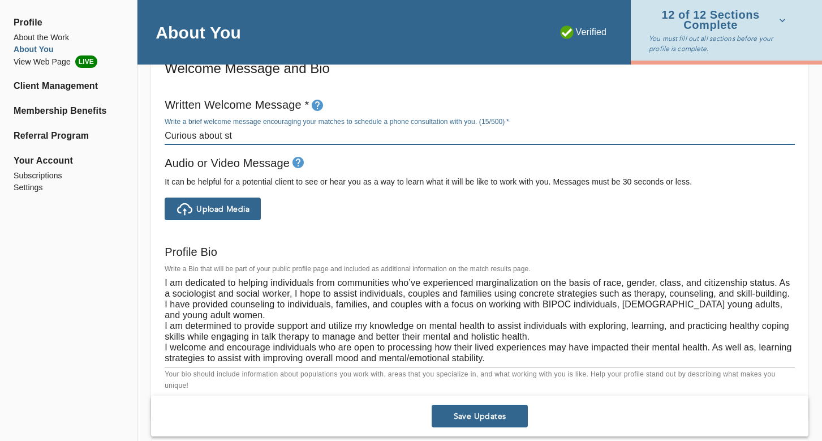
type textarea "Curious about sta"
type textarea "I am dedicated to helping individuals from communities who’ve experienced margi…"
type textarea "Curious about star"
type textarea "I am dedicated to helping individuals from communities who’ve experienced margi…"
type textarea "Curious about start"
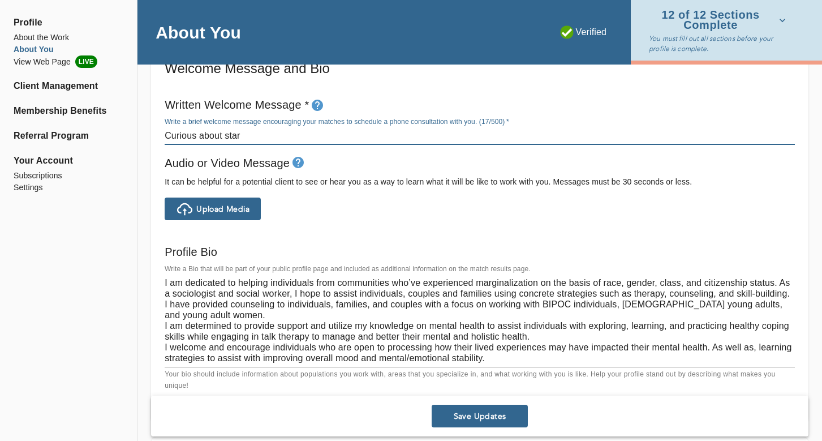
type textarea "I am dedicated to helping individuals from communities who’ve experienced margi…"
type textarea "Curious about starti"
type textarea "I am dedicated to helping individuals from communities who’ve experienced margi…"
type textarea "Curious about startin"
type textarea "I am dedicated to helping individuals from communities who’ve experienced margi…"
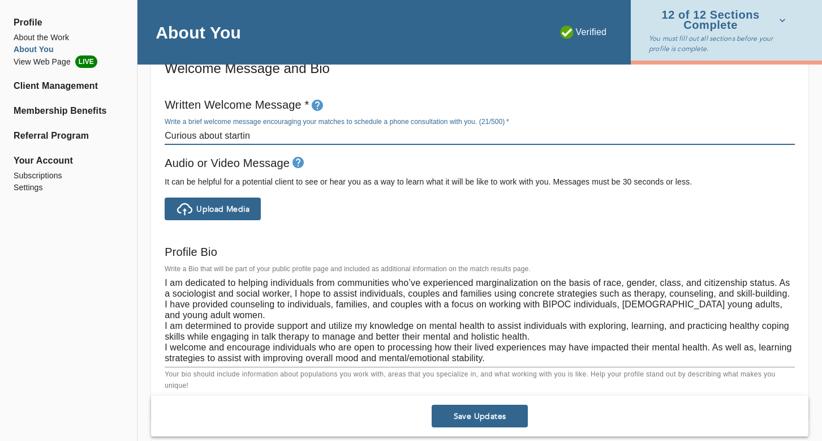
type textarea "Curious about starting"
type textarea "I am dedicated to helping individuals from communities who’ve experienced margi…"
type textarea "Curious about starting"
type textarea "I am dedicated to helping individuals from communities who’ve experienced margi…"
type textarea "Curious about starting t"
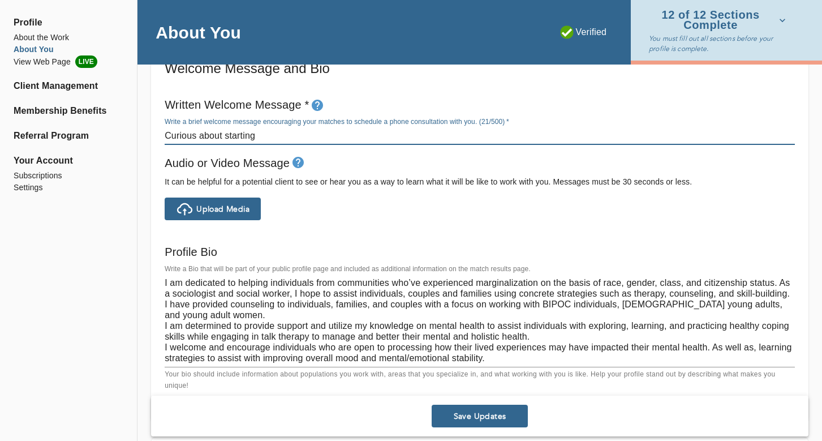
type textarea "I am dedicated to helping individuals from communities who’ve experienced margi…"
type textarea "Curious about starting th"
type textarea "I am dedicated to helping individuals from communities who’ve experienced margi…"
type textarea "Curious about starting the"
type textarea "I am dedicated to helping individuals from communities who’ve experienced margi…"
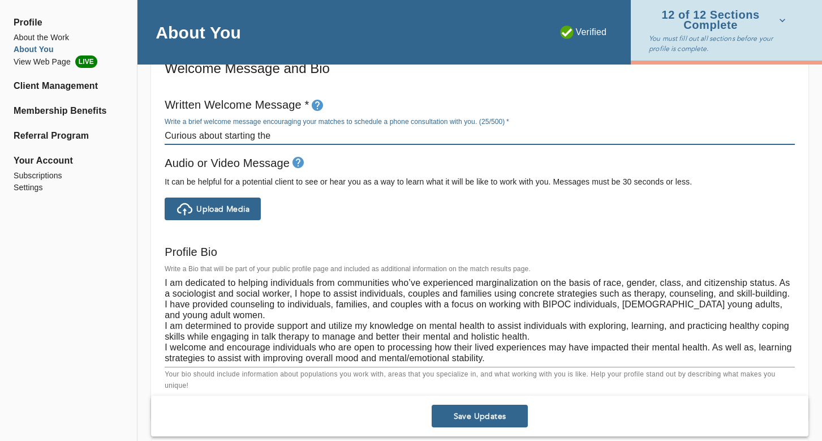
type textarea "Curious about starting ther"
type textarea "I am dedicated to helping individuals from communities who’ve experienced margi…"
type textarea "Curious about starting thera"
type textarea "I am dedicated to helping individuals from communities who’ve experienced margi…"
type textarea "Curious about starting therap"
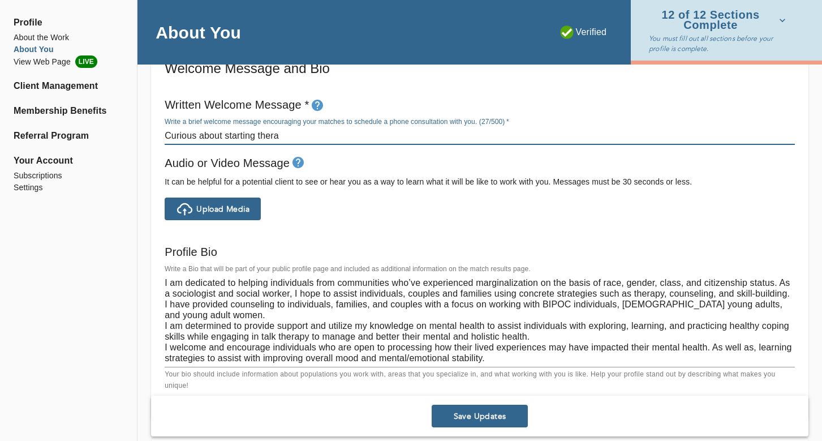
type textarea "I am dedicated to helping individuals from communities who’ve experienced margi…"
type textarea "Curious about starting therapy"
type textarea "I am dedicated to helping individuals from communities who’ve experienced margi…"
type textarea "Curious about starting therapy?"
type textarea "I am dedicated to helping individuals from communities who’ve experienced margi…"
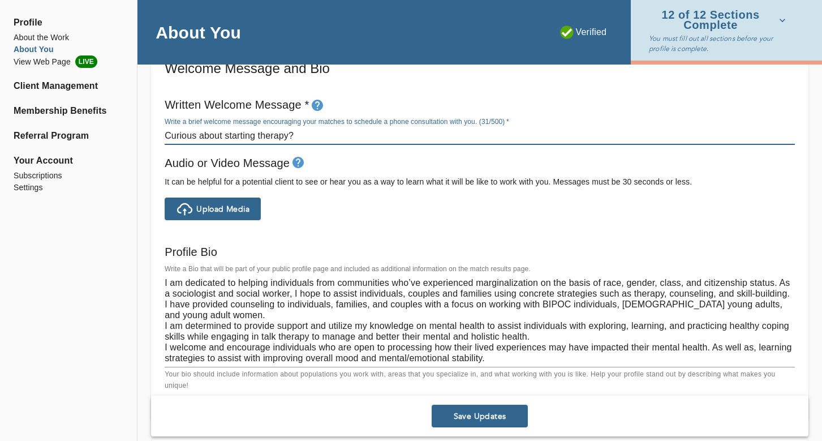
type textarea "Curious about starting therapy?"
type textarea "I am dedicated to helping individuals from communities who’ve experienced margi…"
paste textarea "My name is [PERSON_NAME] [PERSON_NAME], LMSW, and I’m a first-generation [DEMOG…"
type textarea "Curious about starting therapy? My name is [PERSON_NAME] [PERSON_NAME], LMSW, a…"
type textarea "I am dedicated to helping individuals from communities who’ve experienced margi…"
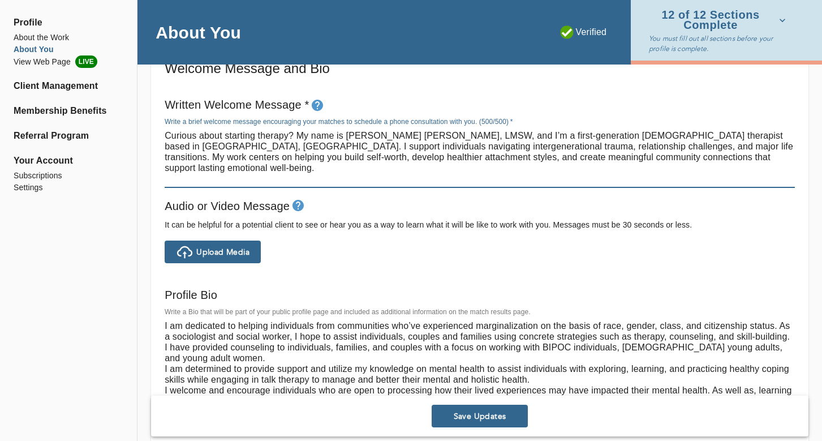
drag, startPoint x: 698, startPoint y: 147, endPoint x: 719, endPoint y: 147, distance: 21.5
click at [719, 147] on textarea "Curious about starting therapy? My name is [PERSON_NAME] [PERSON_NAME], LMSW, a…" at bounding box center [480, 157] width 630 height 54
type textarea "Curious about starting therapy? My name is [PERSON_NAME] [PERSON_NAME], LMSW, a…"
type textarea "I am dedicated to helping individuals from communities who’ve experienced margi…"
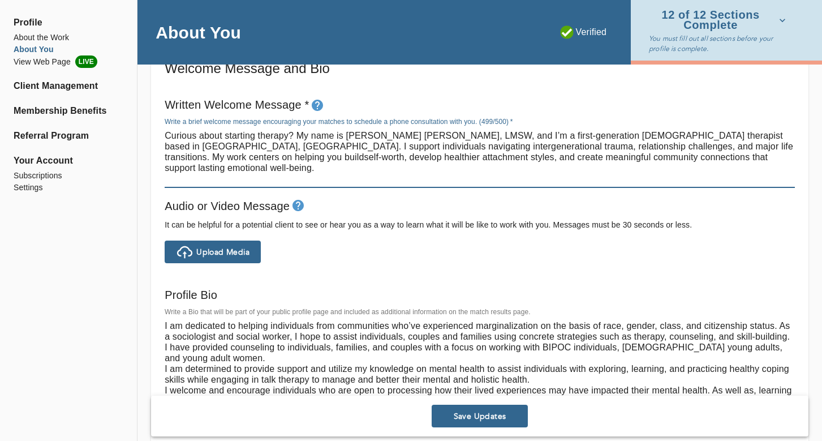
type textarea "Curious about starting therapy? My name is [PERSON_NAME] [PERSON_NAME], LMSW, a…"
type textarea "I am dedicated to helping individuals from communities who’ve experienced margi…"
type textarea "Curious about starting therapy? My name is [PERSON_NAME] [PERSON_NAME], LMSW, a…"
type textarea "I am dedicated to helping individuals from communities who’ve experienced margi…"
drag, startPoint x: 725, startPoint y: 147, endPoint x: 699, endPoint y: 147, distance: 26.0
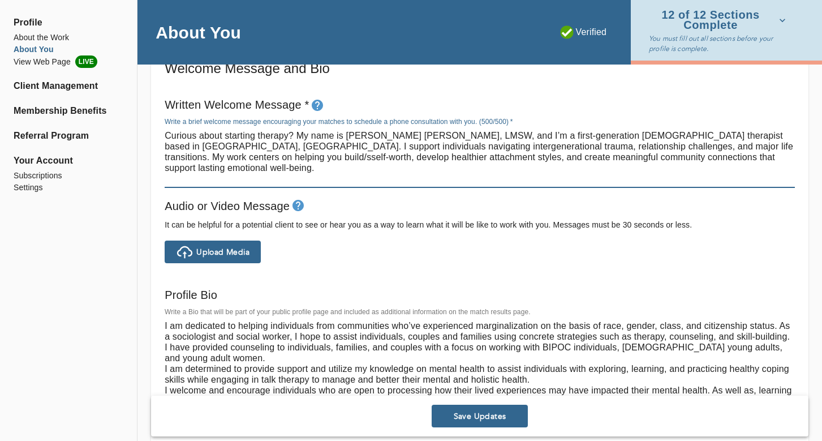
click at [699, 147] on textarea "Curious about starting therapy? My name is [PERSON_NAME] [PERSON_NAME], LMSW, a…" at bounding box center [480, 157] width 630 height 54
drag, startPoint x: 698, startPoint y: 148, endPoint x: 786, endPoint y: 156, distance: 88.1
click at [786, 156] on textarea "Curious about starting therapy? My name is [PERSON_NAME] [PERSON_NAME], LMSW, a…" at bounding box center [480, 157] width 630 height 54
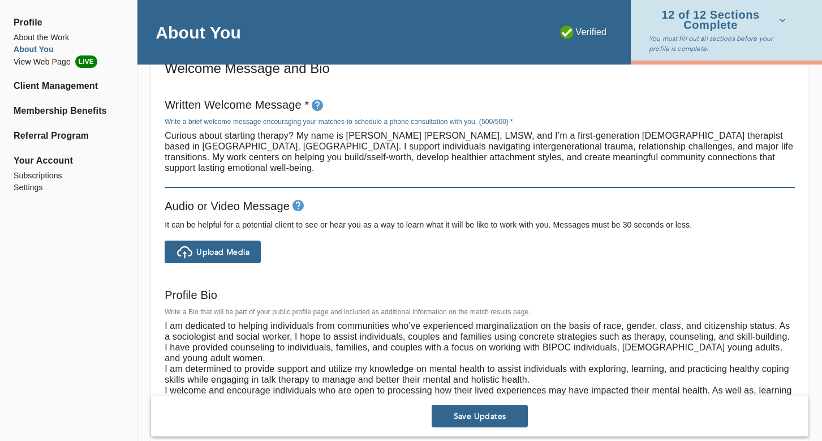
drag, startPoint x: 775, startPoint y: 148, endPoint x: 696, endPoint y: 145, distance: 79.3
click at [696, 146] on textarea "Curious about starting therapy? My name is [PERSON_NAME] [PERSON_NAME], LMSW, a…" at bounding box center [480, 157] width 630 height 54
type textarea "Curious about starting therapy? My name is [PERSON_NAME] [PERSON_NAME], LMSW, a…"
type textarea "I am dedicated to helping individuals from communities who’ve experienced margi…"
type textarea "Curious about starting therapy? My name is [PERSON_NAME] [PERSON_NAME], LMSW, a…"
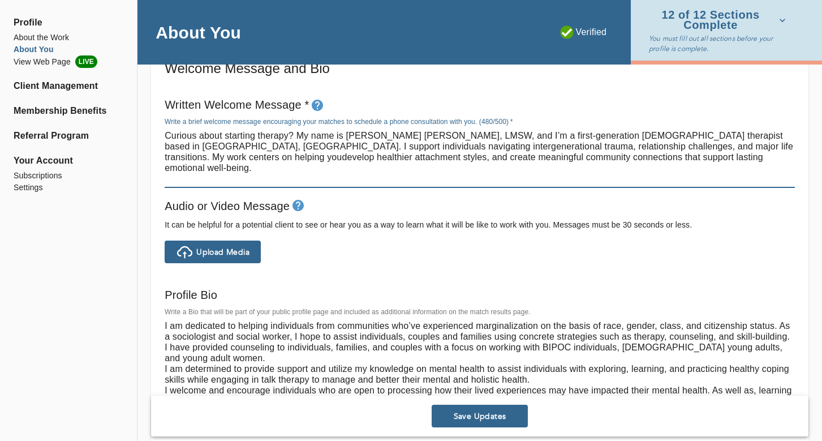
type textarea "I am dedicated to helping individuals from communities who’ve experienced margi…"
type textarea "Curious about starting therapy? My name is [PERSON_NAME] [PERSON_NAME], LMSW, a…"
type textarea "I am dedicated to helping individuals from communities who’ve experienced margi…"
type textarea "Curious about starting therapy? My name is [PERSON_NAME] [PERSON_NAME], LMSW, a…"
type textarea "I am dedicated to helping individuals from communities who’ve experienced margi…"
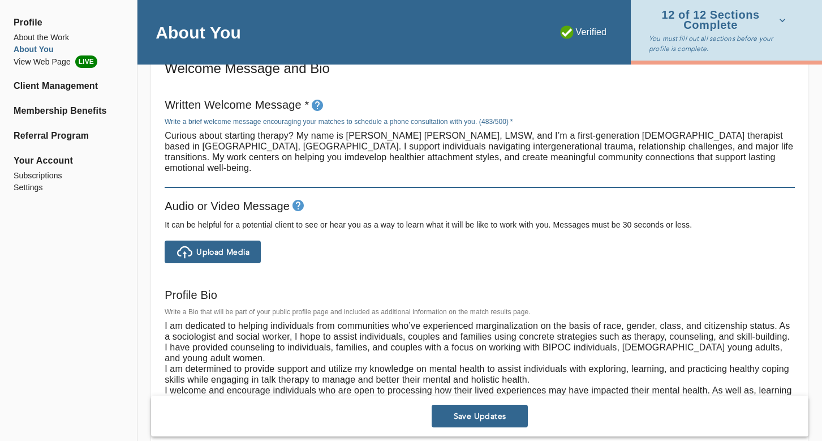
type textarea "Curious about starting therapy? My name is [PERSON_NAME] [PERSON_NAME], LMSW, a…"
type textarea "I am dedicated to helping individuals from communities who’ve experienced margi…"
type textarea "Curious about starting therapy? My name is [PERSON_NAME] [PERSON_NAME], LMSW, a…"
type textarea "I am dedicated to helping individuals from communities who’ve experienced margi…"
type textarea "Curious about starting therapy? My name is [PERSON_NAME] [PERSON_NAME], LMSW, a…"
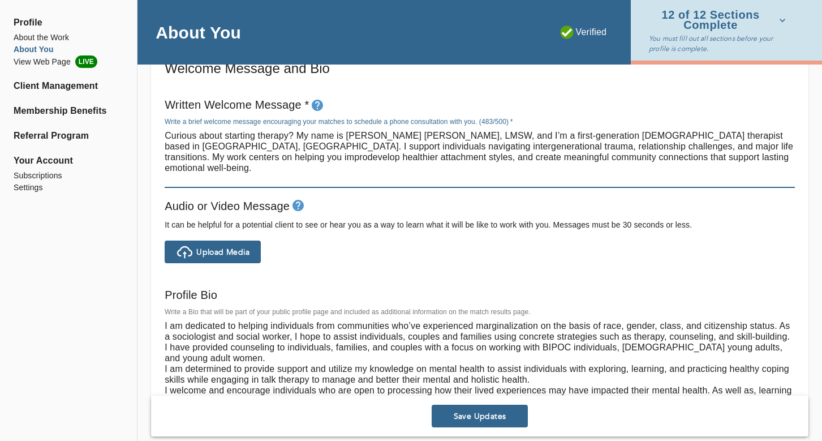
type textarea "I am dedicated to helping individuals from communities who’ve experienced margi…"
type textarea "Curious about starting therapy? My name is [PERSON_NAME] [PERSON_NAME], LMSW, a…"
type textarea "I am dedicated to helping individuals from communities who’ve experienced margi…"
type textarea "Curious about starting therapy? My name is [PERSON_NAME] [PERSON_NAME], LMSW, a…"
type textarea "I am dedicated to helping individuals from communities who’ve experienced margi…"
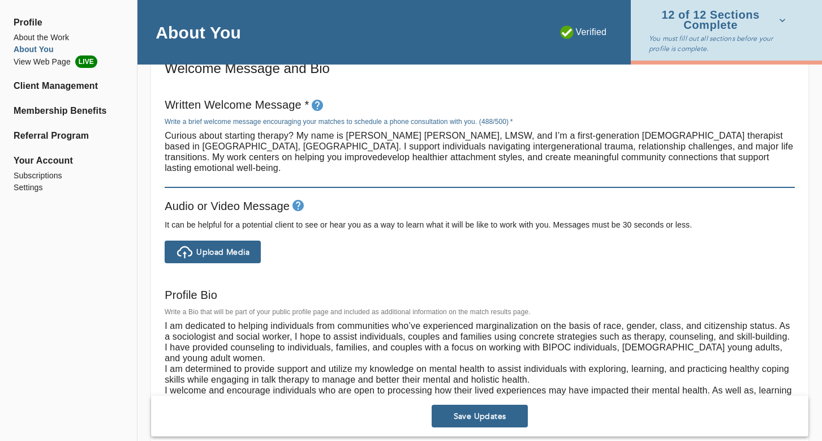
type textarea "Curious about starting therapy? My name is [PERSON_NAME] [PERSON_NAME], LMSW, a…"
type textarea "I am dedicated to helping individuals from communities who’ve experienced margi…"
type textarea "Curious about starting therapy? My name is [PERSON_NAME] [PERSON_NAME], LMSW, a…"
type textarea "I am dedicated to helping individuals from communities who’ve experienced margi…"
type textarea "Curious about starting therapy? My name is [PERSON_NAME] [PERSON_NAME], LMSW, a…"
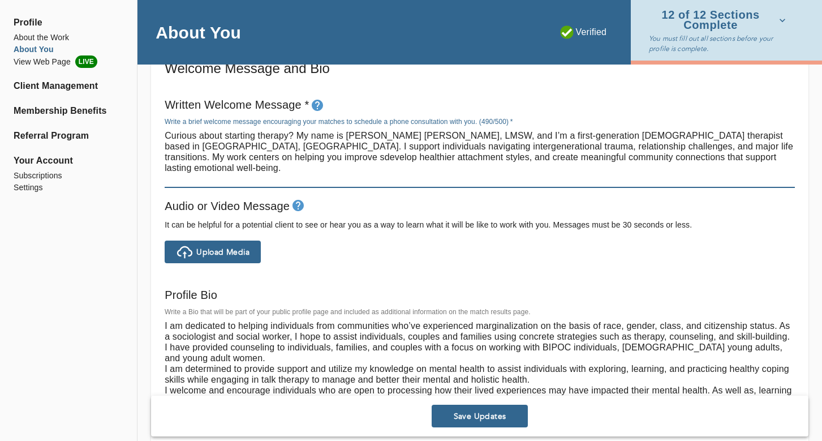
type textarea "I am dedicated to helping individuals from communities who’ve experienced margi…"
type textarea "Curious about starting therapy? My name is [PERSON_NAME] [PERSON_NAME], LMSW, a…"
type textarea "I am dedicated to helping individuals from communities who’ve experienced margi…"
type textarea "Curious about starting therapy? My name is [PERSON_NAME] [PERSON_NAME], LMSW, a…"
type textarea "I am dedicated to helping individuals from communities who’ve experienced margi…"
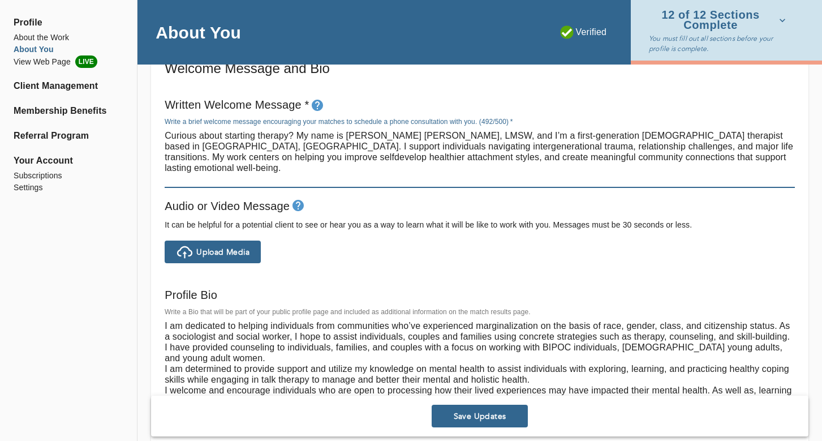
type textarea "Curious about starting therapy? My name is [PERSON_NAME] [PERSON_NAME], LMSW, a…"
type textarea "I am dedicated to helping individuals from communities who’ve experienced margi…"
type textarea "Curious about starting therapy? My name is [PERSON_NAME] [PERSON_NAME], LMSW, a…"
type textarea "I am dedicated to helping individuals from communities who’ve experienced margi…"
type textarea "Curious about starting therapy? My name is [PERSON_NAME] [PERSON_NAME], LMSW, a…"
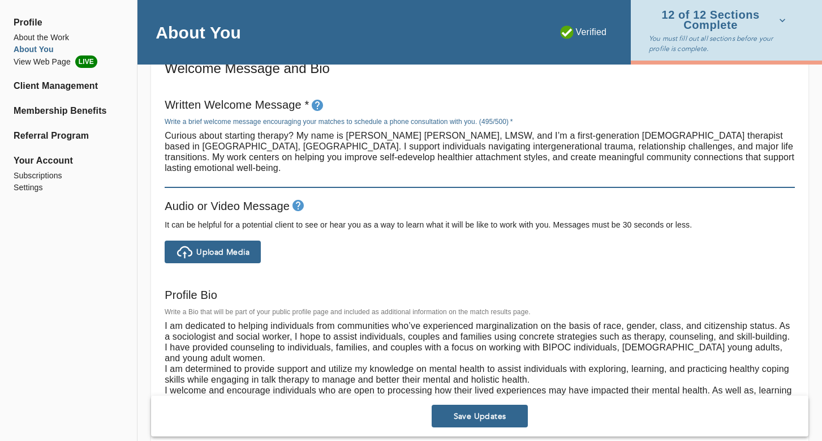
type textarea "I am dedicated to helping individuals from communities who’ve experienced margi…"
type textarea "Curious about starting therapy? My name is [PERSON_NAME] [PERSON_NAME], LMSW, a…"
type textarea "I am dedicated to helping individuals from communities who’ve experienced margi…"
type textarea "Curious about starting therapy? My name is [PERSON_NAME] [PERSON_NAME], LMSW, a…"
type textarea "I am dedicated to helping individuals from communities who’ve experienced margi…"
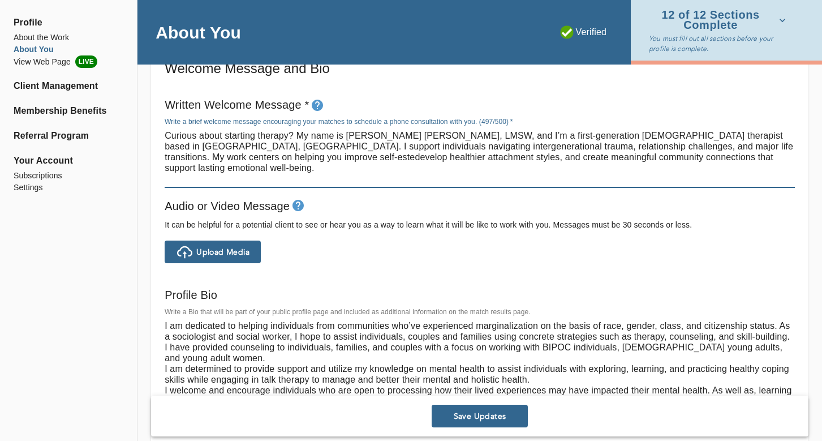
type textarea "Curious about starting therapy? My name is [PERSON_NAME] [PERSON_NAME], LMSW, a…"
type textarea "I am dedicated to helping individuals from communities who’ve experienced margi…"
type textarea "Curious about starting therapy? My name is [PERSON_NAME] [PERSON_NAME], LMSW, a…"
type textarea "I am dedicated to helping individuals from communities who’ve experienced margi…"
type textarea "Curious about starting therapy? My name is [PERSON_NAME] [PERSON_NAME], LMSW, a…"
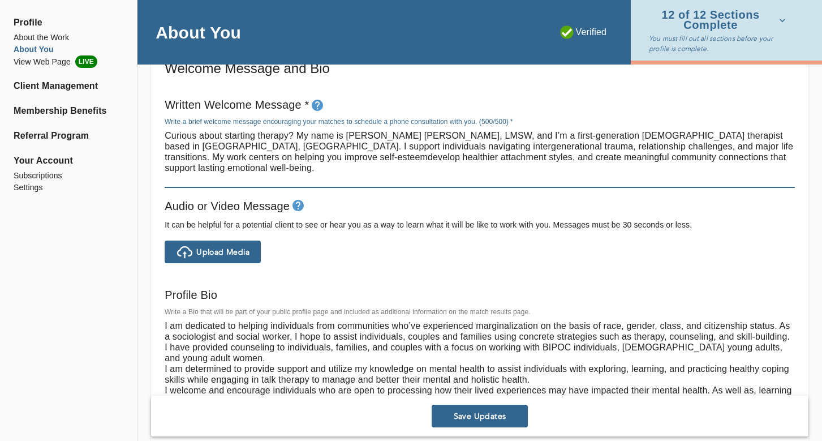
type textarea "I am dedicated to helping individuals from communities who’ve experienced margi…"
drag, startPoint x: 477, startPoint y: 180, endPoint x: 154, endPoint y: 177, distance: 323.2
click at [154, 177] on div "Welcome Message and Bio Written Welcome Message * Write a brief welcome message…" at bounding box center [480, 256] width 658 height 421
click at [158, 176] on div "Welcome Message and Bio Written Welcome Message * Write a brief welcome message…" at bounding box center [480, 256] width 658 height 421
click at [165, 176] on textarea "Curious about starting therapy? My name is [PERSON_NAME] [PERSON_NAME], LMSW, a…" at bounding box center [480, 157] width 630 height 54
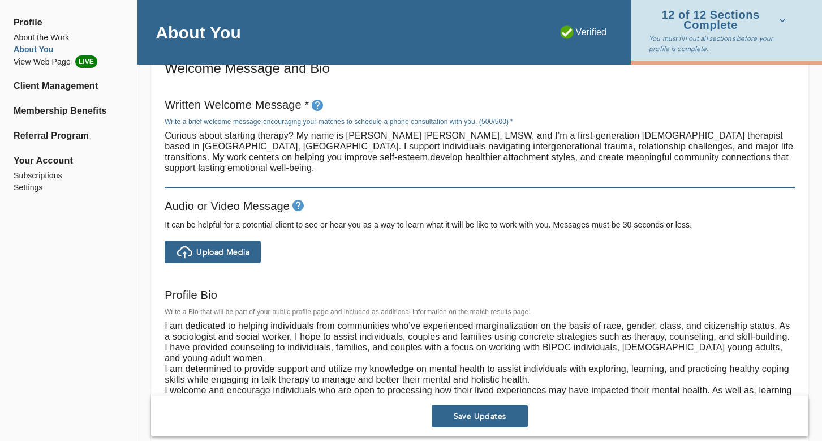
type textarea "Curious about starting therapy? My name is [PERSON_NAME] [PERSON_NAME], LMSW, a…"
type textarea "I am dedicated to helping individuals from communities who’ve experienced margi…"
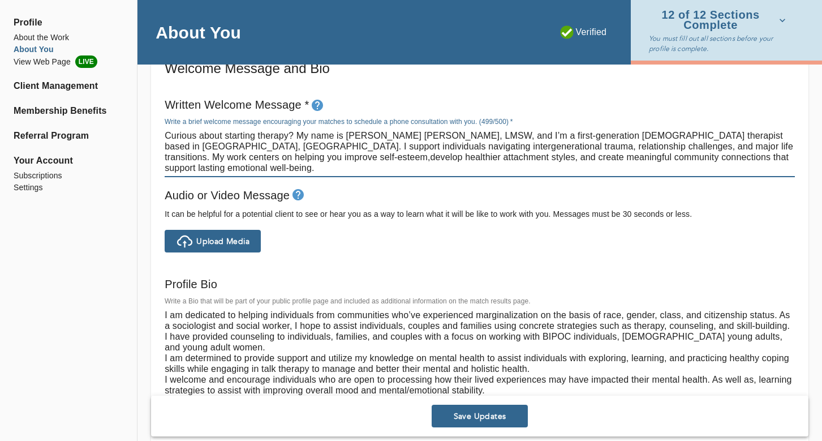
type textarea "Curious about starting therapy? My name is [PERSON_NAME] [PERSON_NAME], LMSW, a…"
type textarea "I am dedicated to helping individuals from communities who’ve experienced margi…"
type textarea "Curious about starting therapy? My name is [PERSON_NAME] [PERSON_NAME], LMSW, a…"
type textarea "I am dedicated to helping individuals from communities who’ve experienced margi…"
drag, startPoint x: 452, startPoint y: 137, endPoint x: 301, endPoint y: 132, distance: 151.2
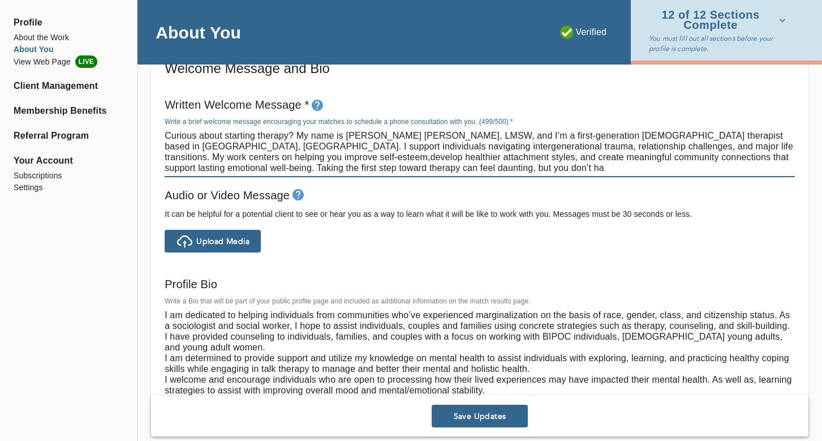
click at [301, 132] on textarea "Curious about starting therapy? My name is [PERSON_NAME] [PERSON_NAME], LMSW, a…" at bounding box center [480, 151] width 630 height 43
click at [316, 127] on div "Curious about starting therapy? My name is [PERSON_NAME] [PERSON_NAME], LMSW, a…" at bounding box center [480, 152] width 630 height 50
click at [470, 139] on textarea "Curious about starting therapy? My name is [PERSON_NAME] [PERSON_NAME], LMSW, a…" at bounding box center [480, 151] width 630 height 43
drag, startPoint x: 434, startPoint y: 136, endPoint x: 397, endPoint y: 138, distance: 37.4
click at [397, 138] on textarea "Curious about starting therapy? My name is [PERSON_NAME] [PERSON_NAME], LMSW, a…" at bounding box center [480, 151] width 630 height 43
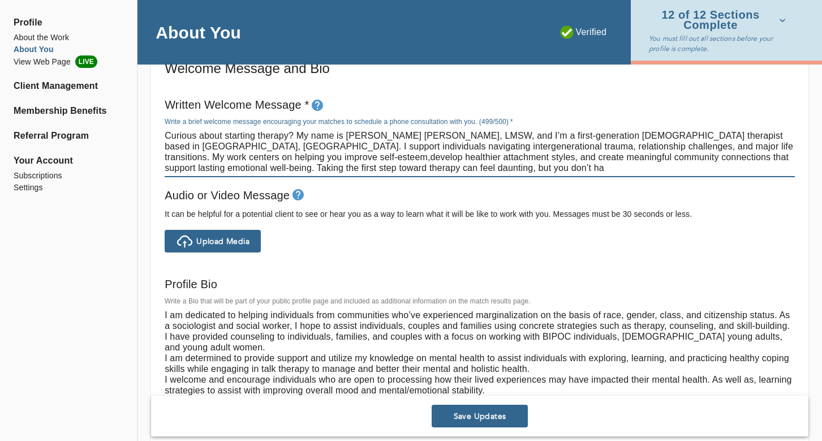
type textarea "Curious about starting therapy? My name is [PERSON_NAME]’m a first-generation […"
type textarea "I am dedicated to helping individuals from communities who’ve experienced margi…"
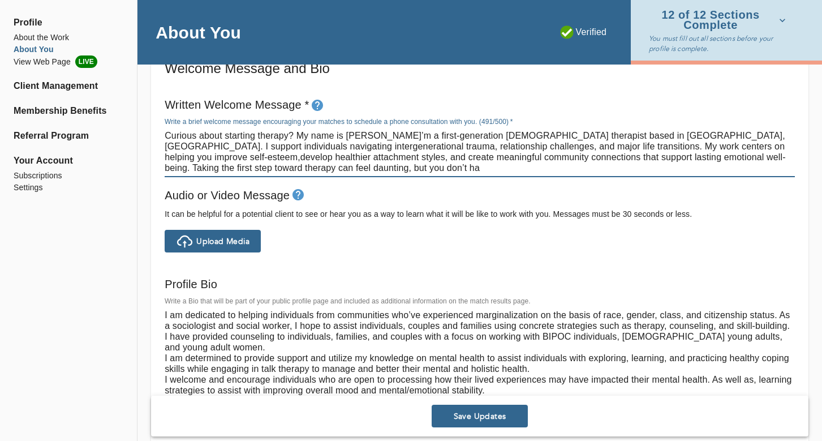
type textarea "Curious about starting therapy? My name is [PERSON_NAME] [PERSON_NAME] and I’m …"
type textarea "I am dedicated to helping individuals from communities who’ve experienced margi…"
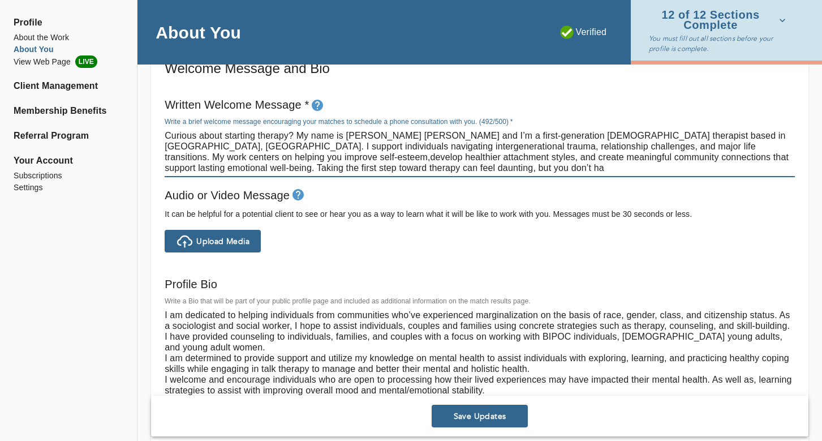
click at [739, 146] on textarea "Curious about starting therapy? My name is [PERSON_NAME] [PERSON_NAME] and I’m …" at bounding box center [480, 151] width 630 height 43
click at [200, 156] on textarea "Curious about starting therapy? My name is [PERSON_NAME] [PERSON_NAME] and I’m …" at bounding box center [480, 151] width 630 height 43
click at [199, 157] on textarea "Curious about starting therapy? My name is [PERSON_NAME] [PERSON_NAME] and I’m …" at bounding box center [480, 151] width 630 height 43
